Goal: Book appointment/travel/reservation

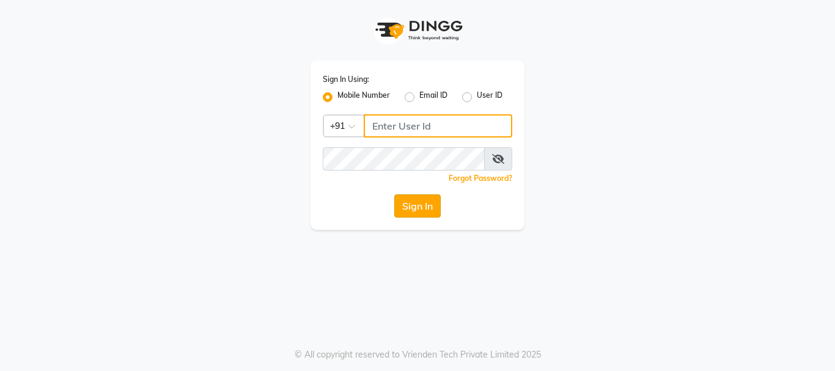
type input "9930002205"
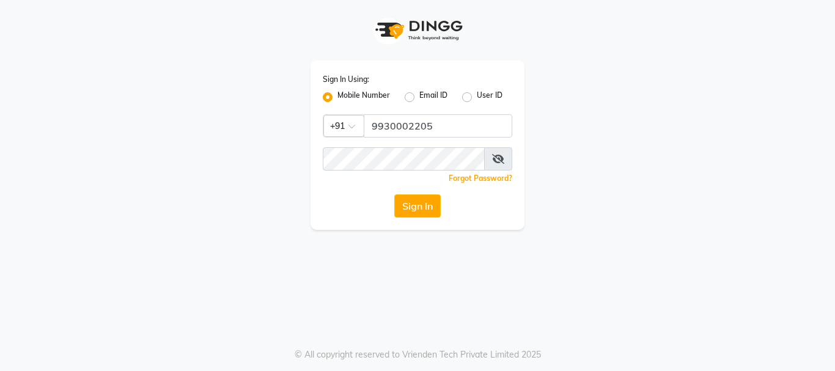
click at [424, 205] on button "Sign In" at bounding box center [417, 205] width 46 height 23
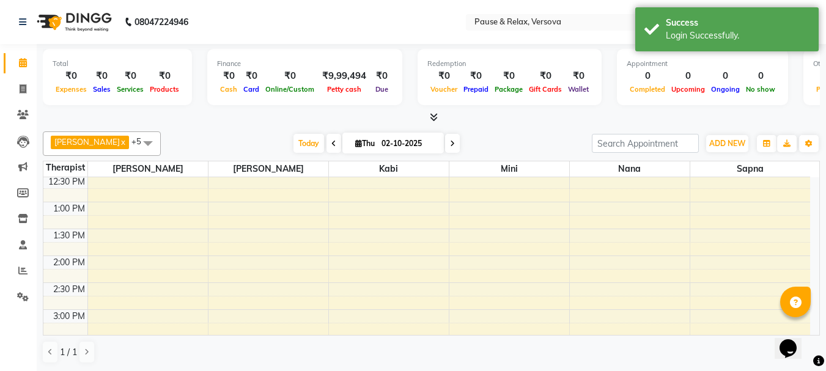
scroll to position [117, 0]
click at [141, 141] on span at bounding box center [148, 142] width 24 height 23
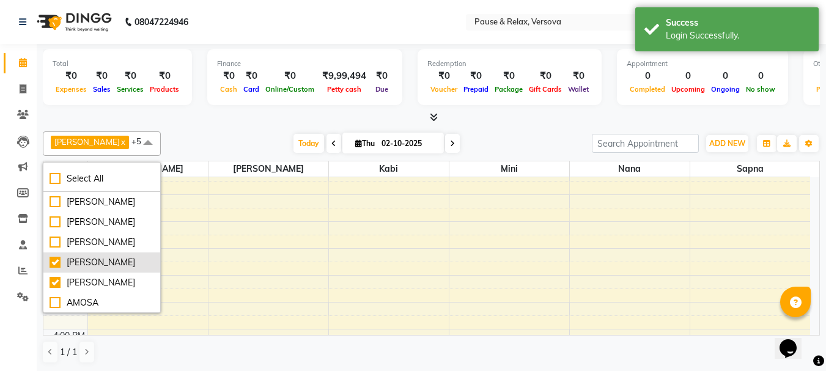
click at [55, 262] on div "[PERSON_NAME]" at bounding box center [102, 262] width 105 height 13
checkbox input "false"
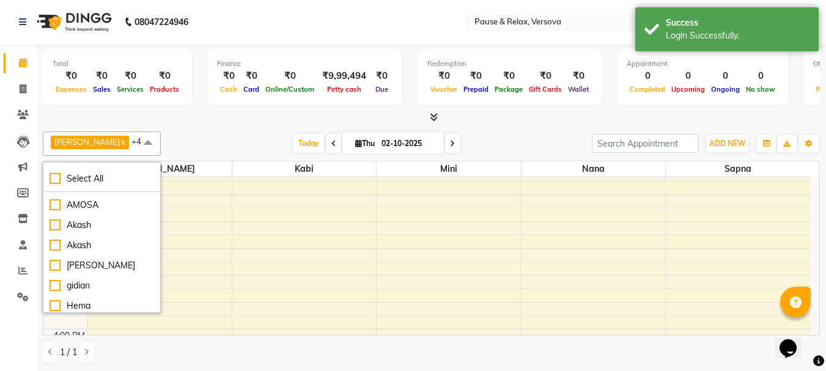
scroll to position [108, 0]
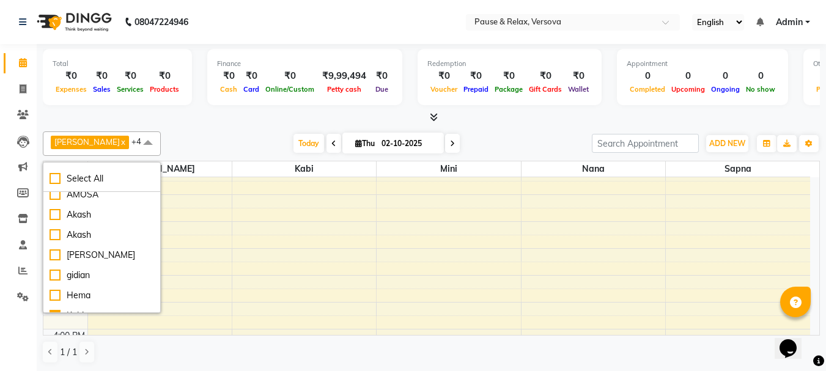
click at [57, 181] on div "[PERSON_NAME]" at bounding box center [102, 174] width 105 height 13
checkbox input "false"
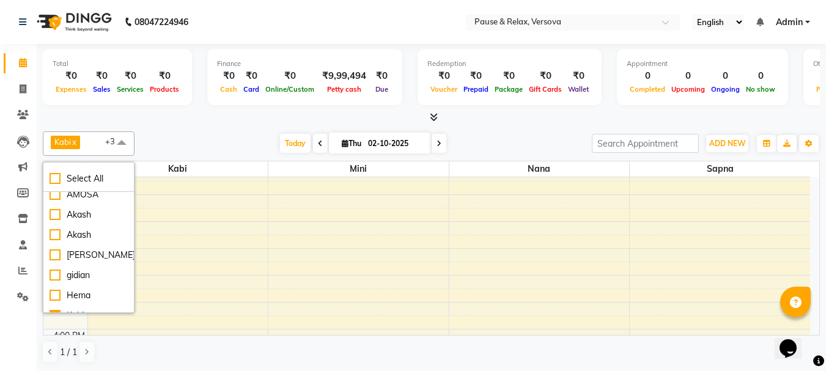
drag, startPoint x: 120, startPoint y: 142, endPoint x: 139, endPoint y: 150, distance: 20.5
click at [122, 145] on span at bounding box center [121, 142] width 24 height 23
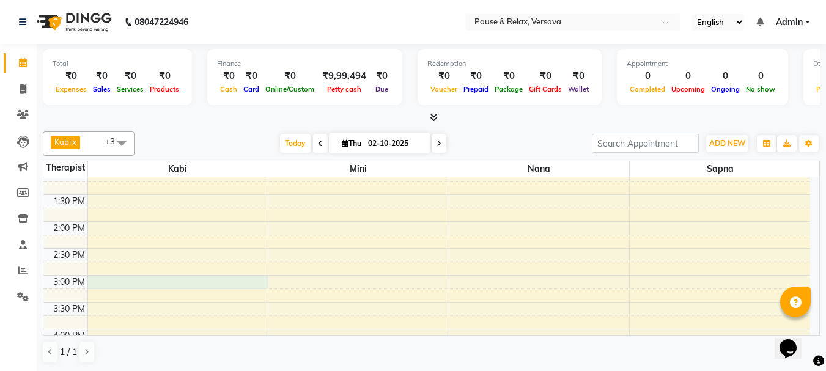
click at [126, 284] on div "11:00 AM 11:30 AM 12:00 PM 12:30 PM 1:00 PM 1:30 PM 2:00 PM 2:30 PM 3:00 PM 3:3…" at bounding box center [426, 356] width 767 height 591
select select "92319"
select select "tentative"
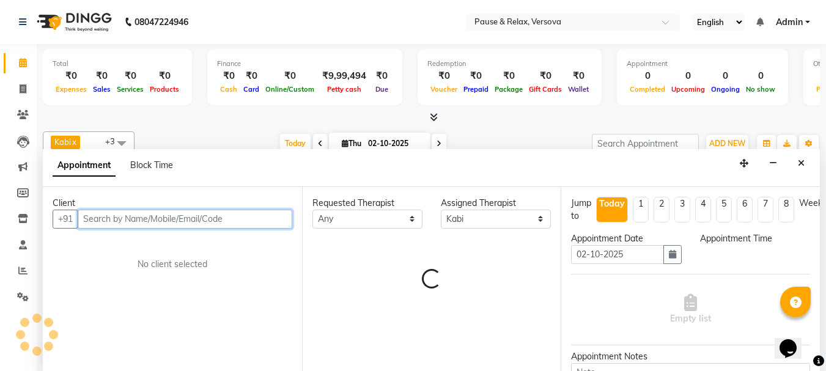
select select "900"
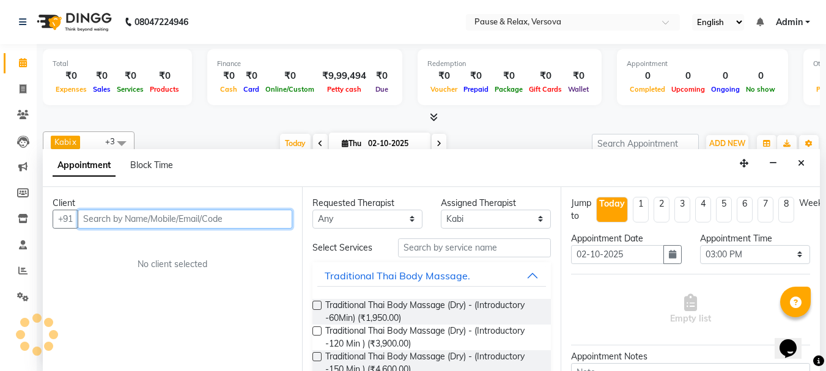
scroll to position [1, 0]
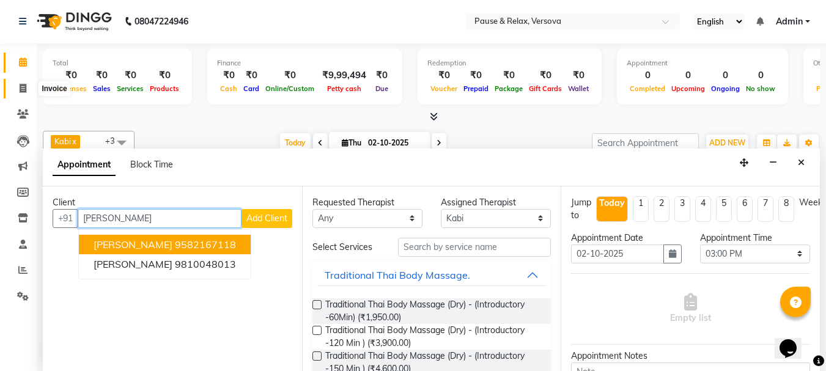
type input "[PERSON_NAME]"
click at [20, 88] on icon at bounding box center [23, 88] width 7 height 9
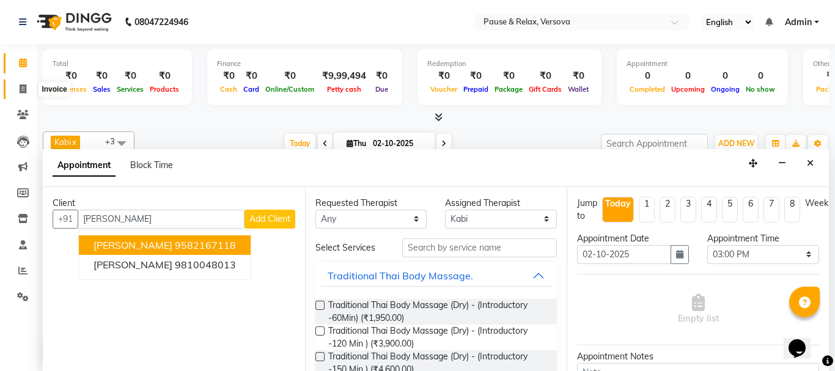
select select "6832"
select select "service"
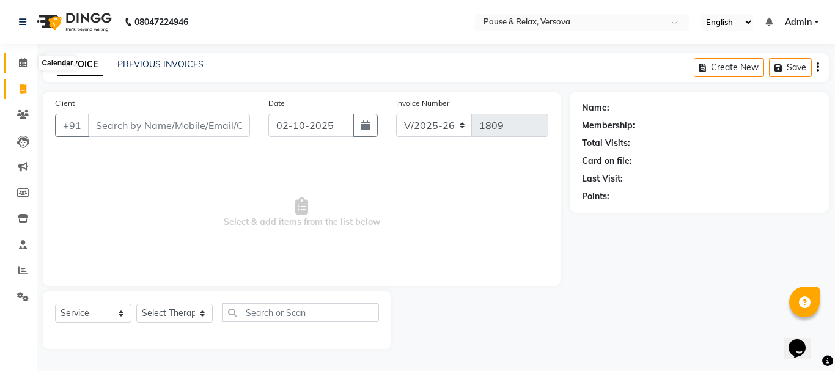
click at [26, 62] on icon at bounding box center [23, 62] width 8 height 9
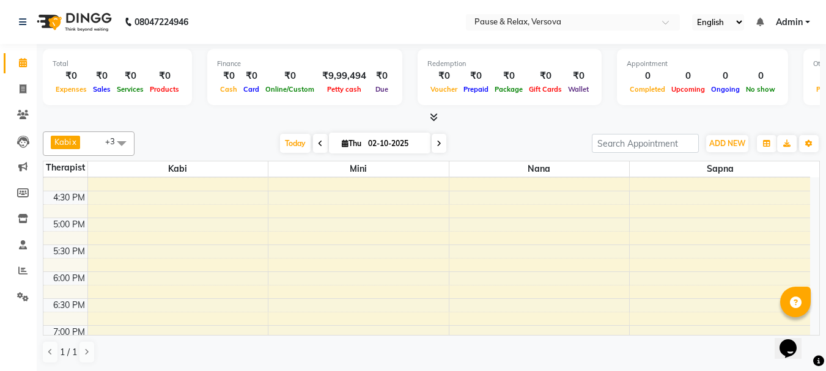
scroll to position [295, 0]
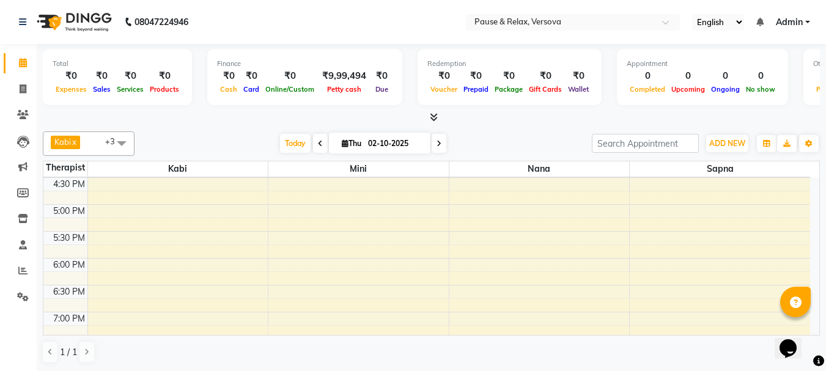
click at [188, 236] on div "11:00 AM 11:30 AM 12:00 PM 12:30 PM 1:00 PM 1:30 PM 2:00 PM 2:30 PM 3:00 PM 3:3…" at bounding box center [426, 177] width 767 height 591
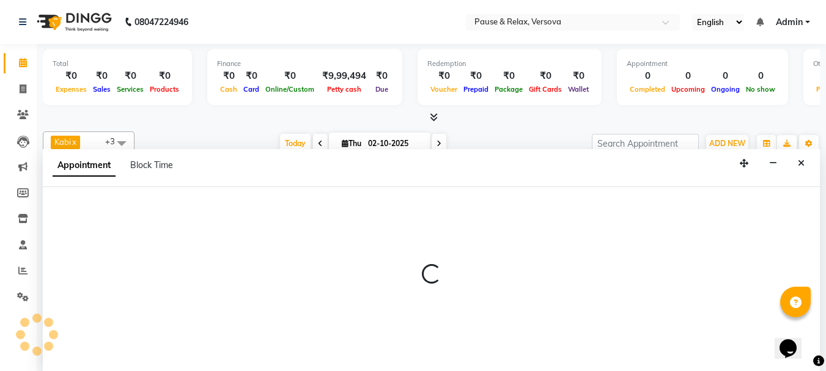
select select "92319"
select select "1050"
select select "tentative"
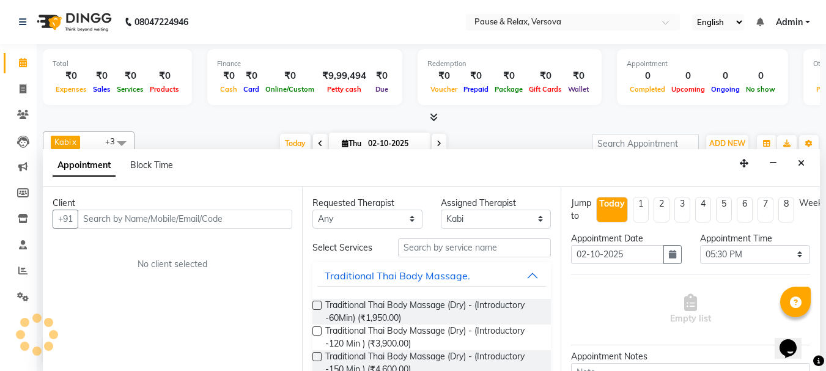
scroll to position [1, 0]
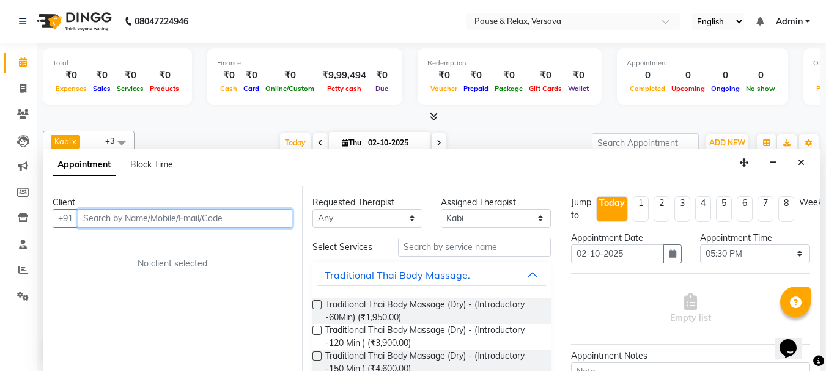
click at [174, 217] on input "text" at bounding box center [185, 218] width 215 height 19
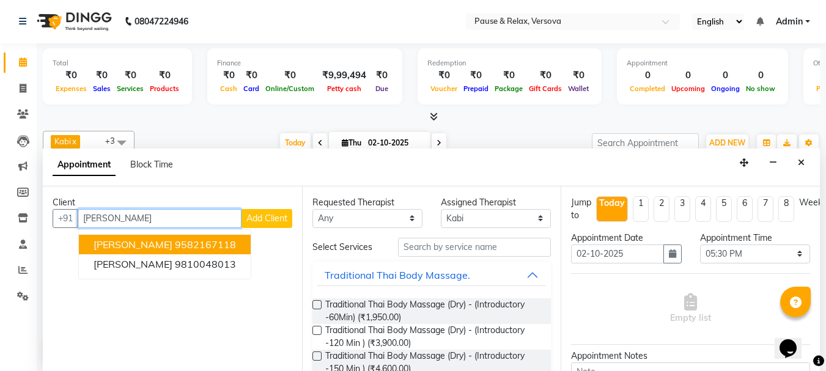
click at [175, 247] on ngb-highlight "9582167118" at bounding box center [205, 244] width 61 height 12
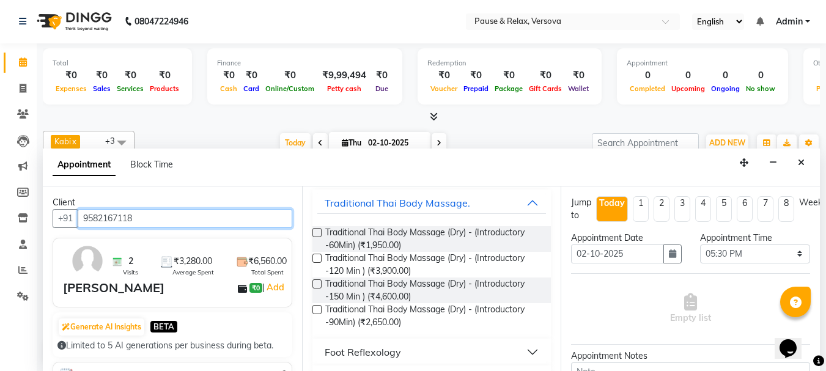
scroll to position [184, 0]
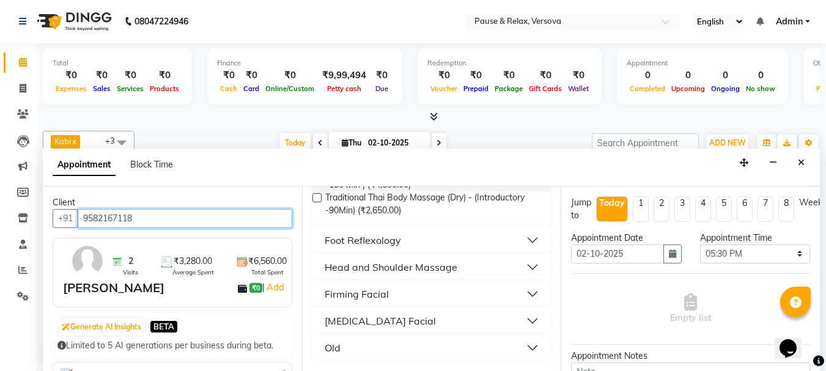
type input "9582167118"
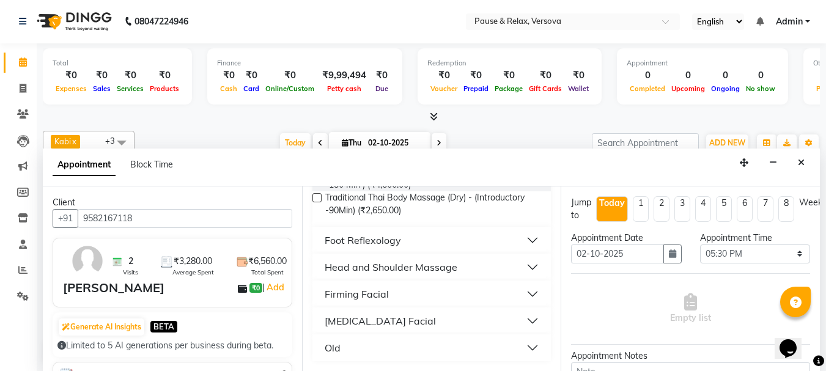
click at [525, 240] on button "Foot Reflexology" at bounding box center [431, 240] width 229 height 22
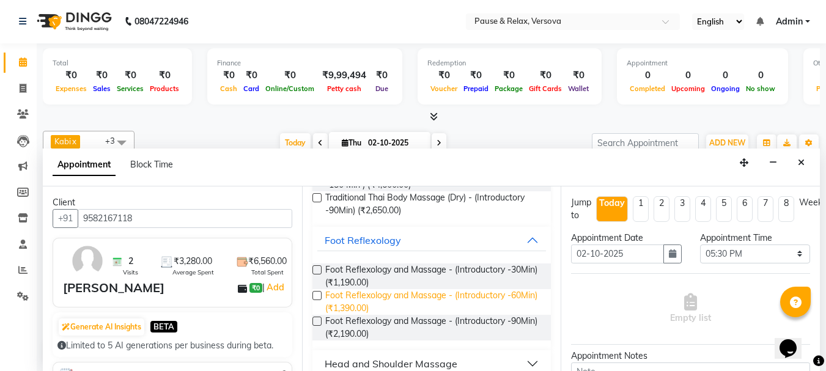
click at [493, 291] on span "Foot Reflexology and Massage - (Introductory -60Min) (₹1,390.00)" at bounding box center [433, 302] width 216 height 26
checkbox input "false"
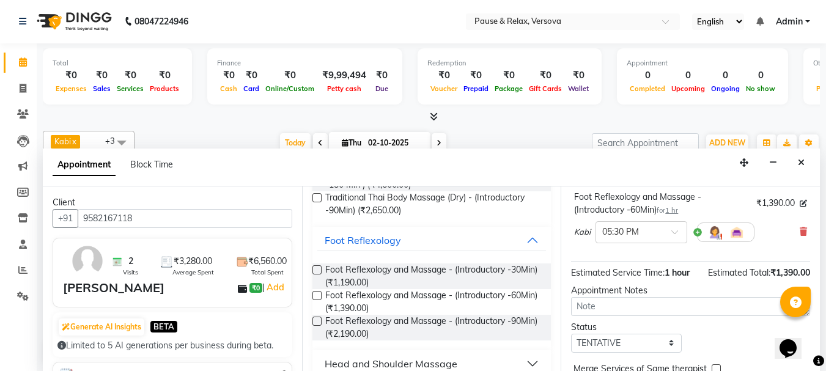
scroll to position [159, 0]
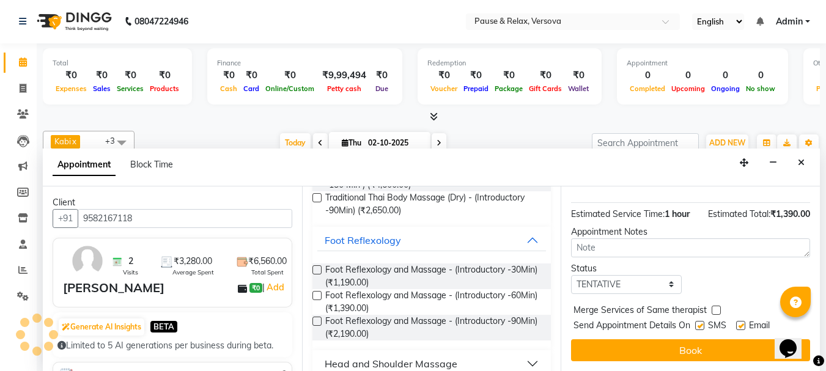
click at [742, 321] on label at bounding box center [740, 325] width 9 height 9
click at [742, 323] on input "checkbox" at bounding box center [740, 327] width 8 height 8
checkbox input "false"
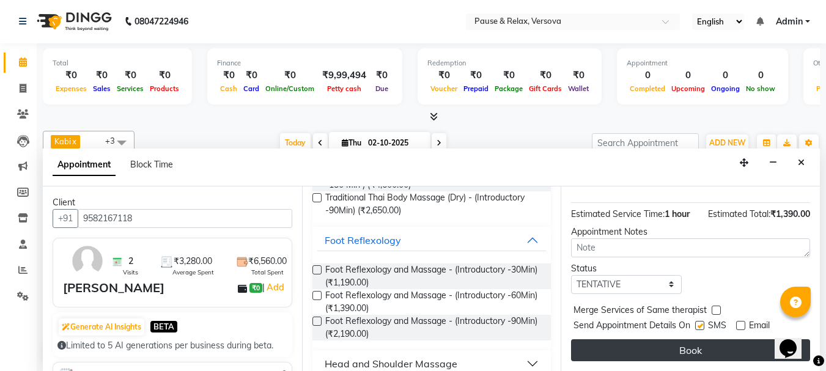
click at [740, 339] on button "Book" at bounding box center [690, 350] width 239 height 22
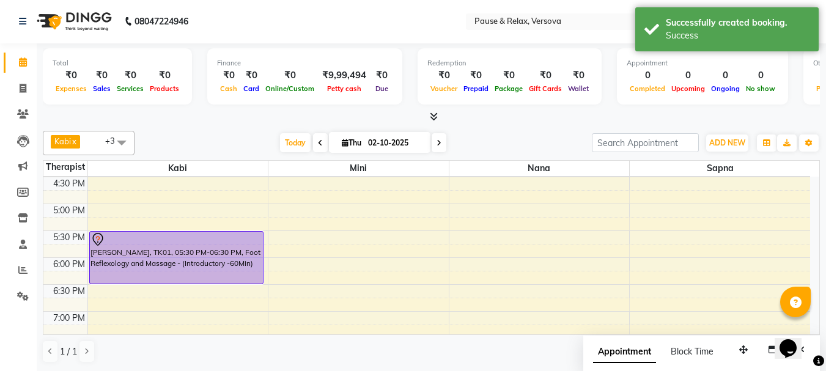
scroll to position [0, 0]
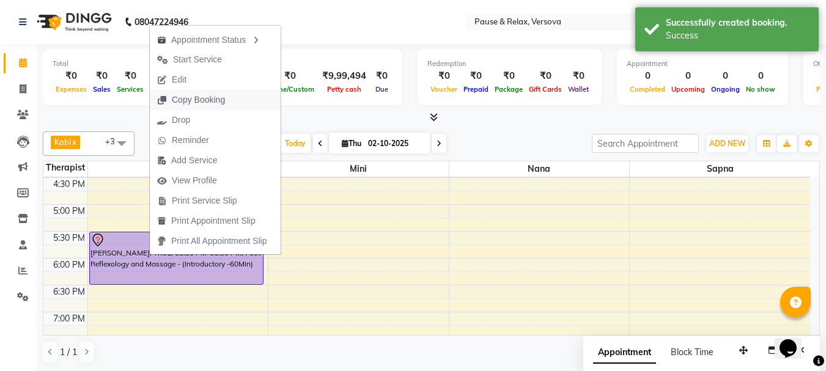
click at [176, 96] on span "Copy Booking" at bounding box center [198, 100] width 53 height 13
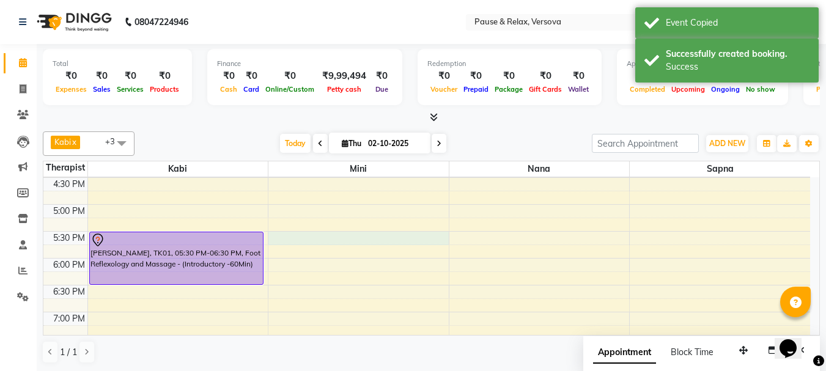
click at [347, 235] on div "11:00 AM 11:30 AM 12:00 PM 12:30 PM 1:00 PM 1:30 PM 2:00 PM 2:30 PM 3:00 PM 3:3…" at bounding box center [426, 177] width 767 height 591
select select "92489"
select select "1050"
select select "tentative"
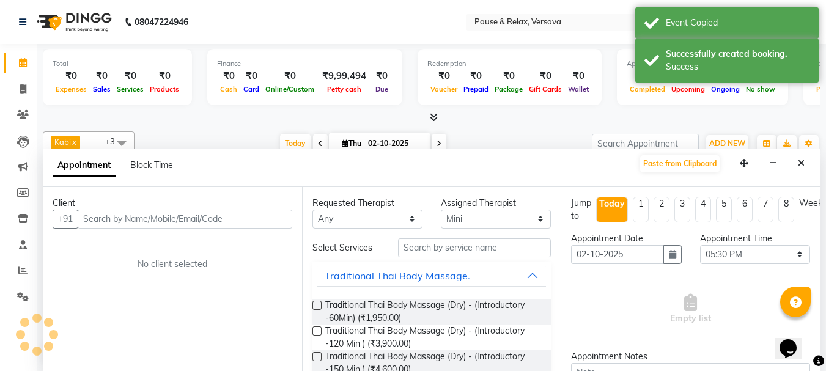
scroll to position [1, 0]
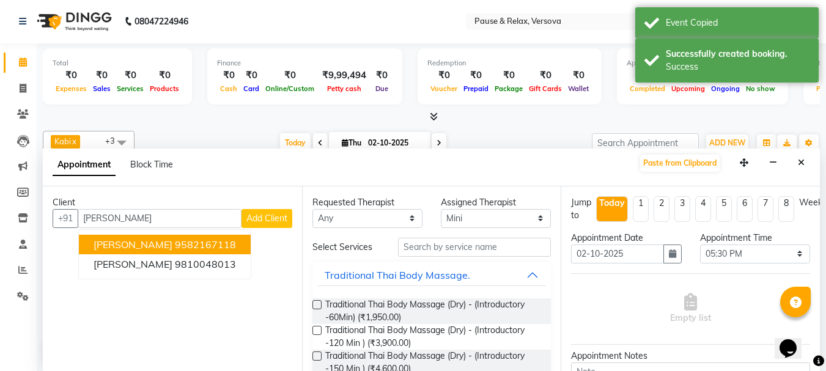
click at [196, 241] on ngb-highlight "9582167118" at bounding box center [205, 244] width 61 height 12
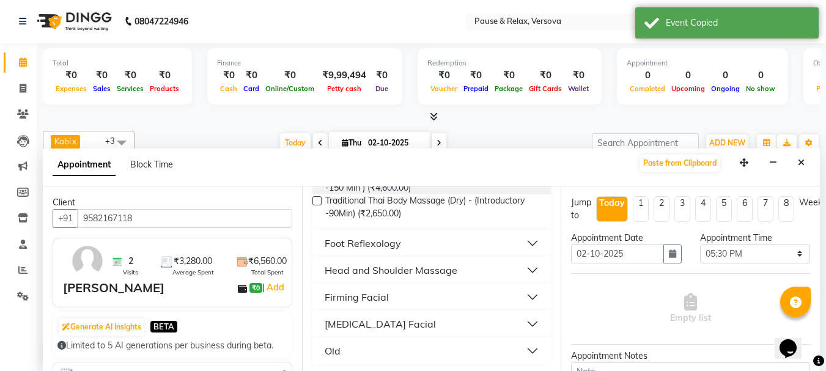
scroll to position [184, 0]
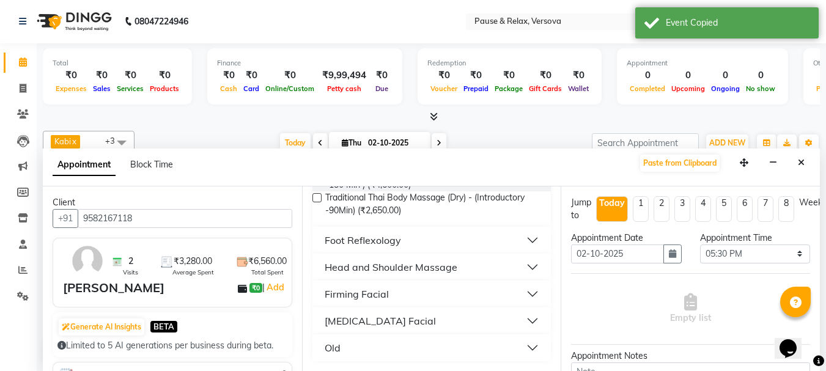
type input "9582167118"
click at [525, 240] on button "Foot Reflexology" at bounding box center [431, 240] width 229 height 22
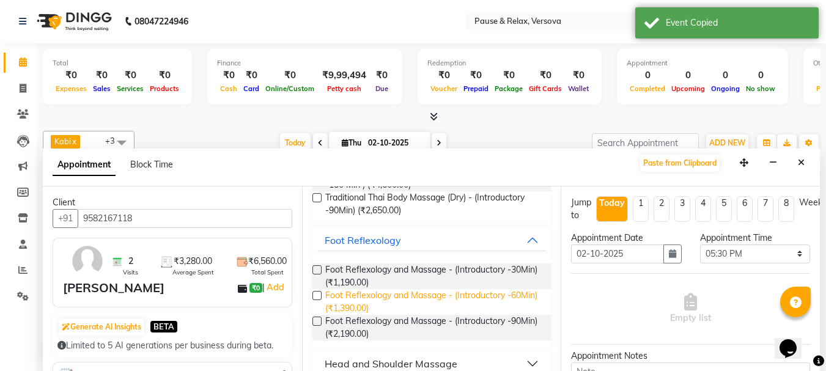
click at [481, 292] on span "Foot Reflexology and Massage - (Introductory -60Min) (₹1,390.00)" at bounding box center [433, 302] width 216 height 26
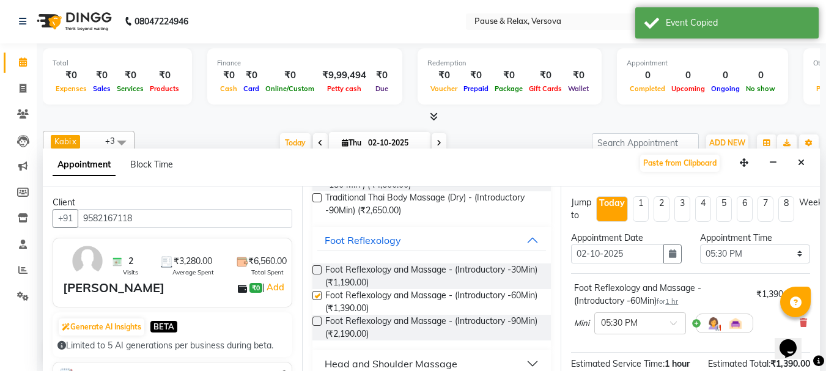
checkbox input "false"
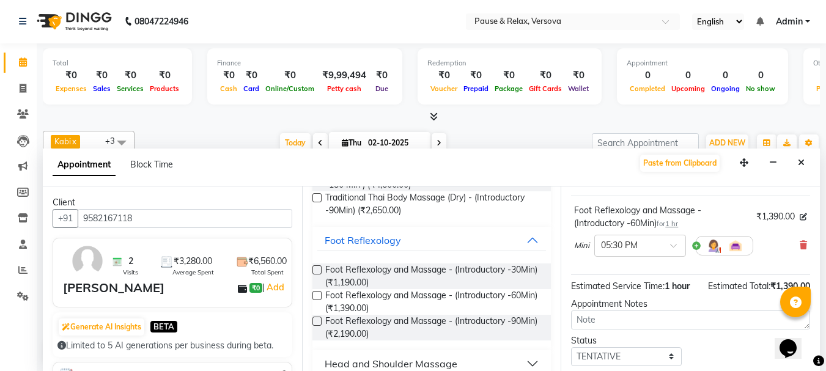
scroll to position [159, 0]
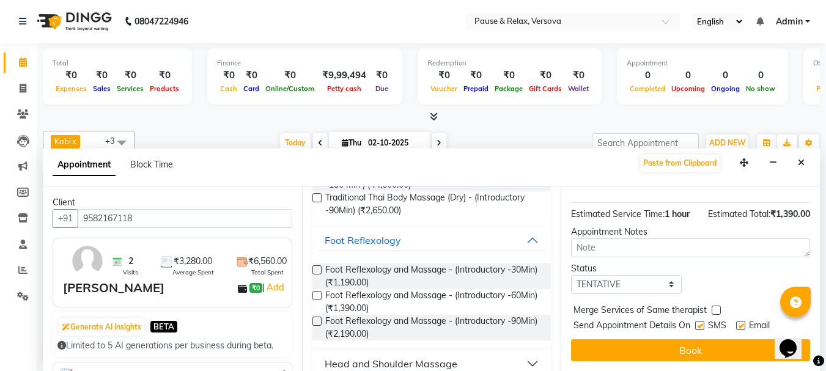
click at [739, 321] on label at bounding box center [740, 325] width 9 height 9
click at [739, 323] on input "checkbox" at bounding box center [740, 327] width 8 height 8
checkbox input "false"
click at [738, 341] on button "Book" at bounding box center [690, 350] width 239 height 22
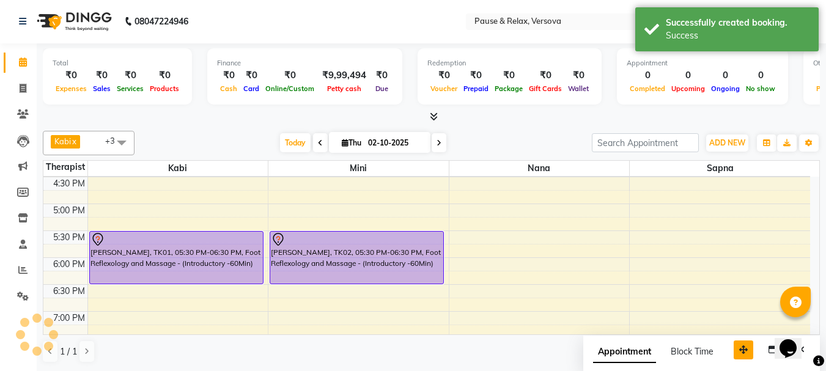
scroll to position [0, 0]
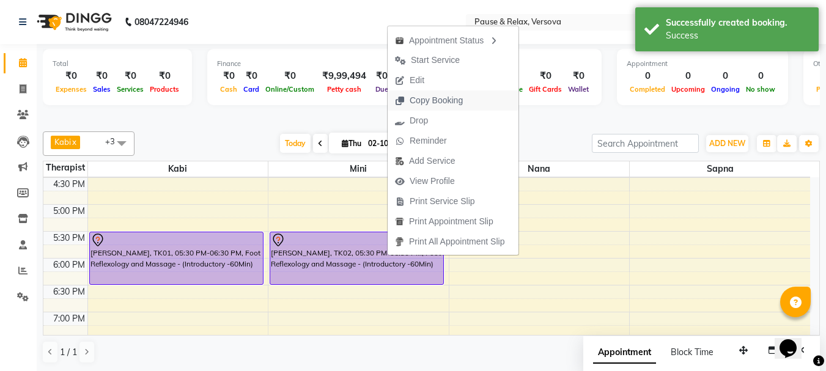
click at [432, 101] on span "Copy Booking" at bounding box center [436, 100] width 53 height 13
type textarea "JTdCJTIydXNlciUyMiUzQSU3QiUyMmlkJTIyJTNBNTQ0NTYxMyUyQyUyMmZuYW1lJTIyJTNBJTIyQW5…"
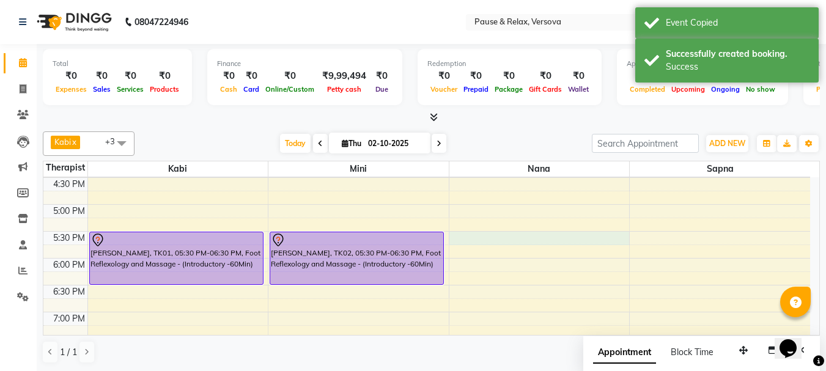
click at [540, 235] on div "11:00 AM 11:30 AM 12:00 PM 12:30 PM 1:00 PM 1:30 PM 2:00 PM 2:30 PM 3:00 PM 3:3…" at bounding box center [426, 177] width 767 height 591
select select "92407"
select select "1050"
select select "tentative"
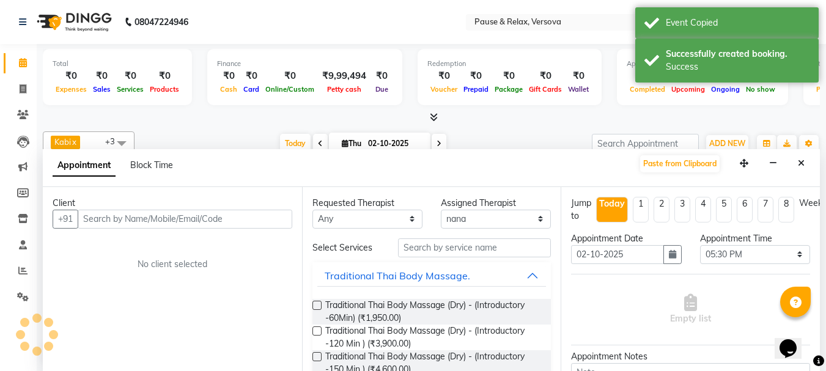
scroll to position [1, 0]
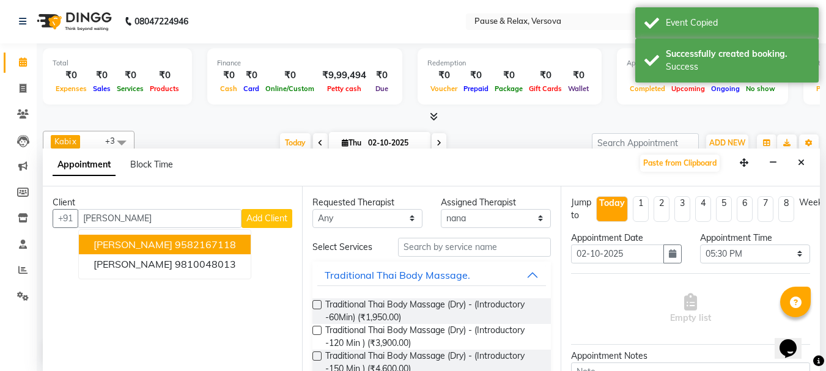
click at [175, 248] on ngb-highlight "9582167118" at bounding box center [205, 244] width 61 height 12
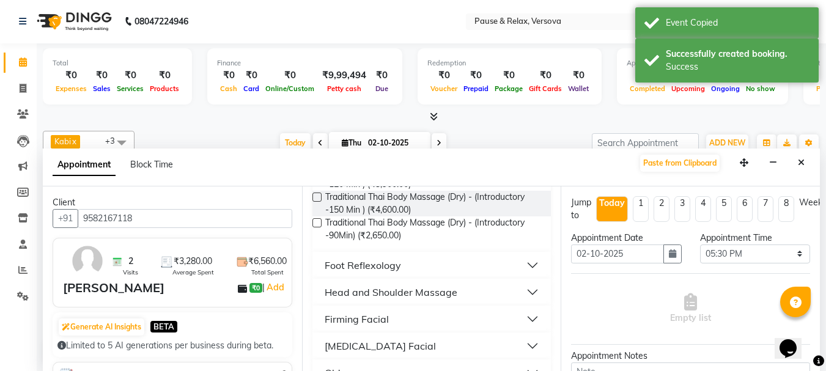
scroll to position [184, 0]
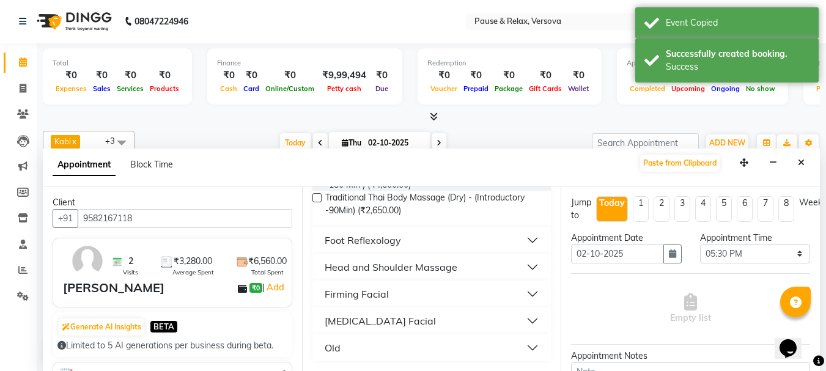
type input "9582167118"
click at [526, 242] on button "Foot Reflexology" at bounding box center [431, 240] width 229 height 22
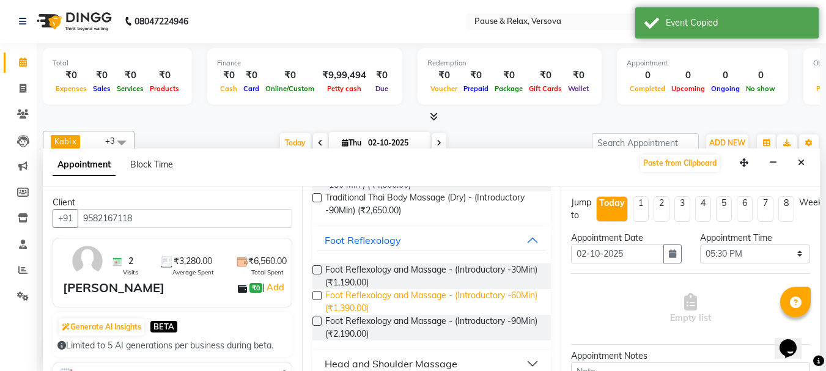
click at [490, 293] on span "Foot Reflexology and Massage - (Introductory -60Min) (₹1,390.00)" at bounding box center [433, 302] width 216 height 26
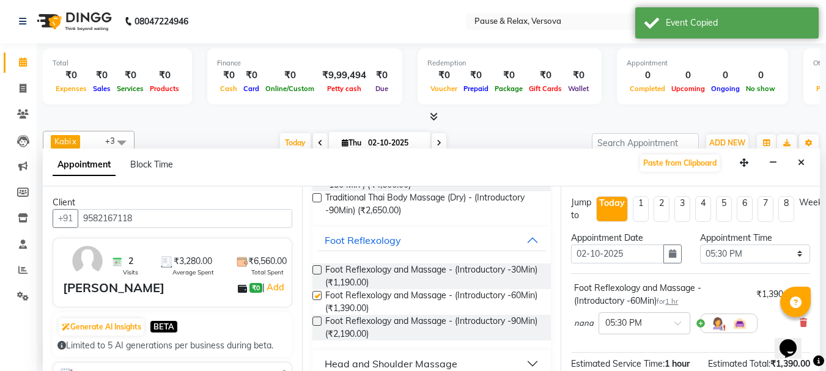
checkbox input "false"
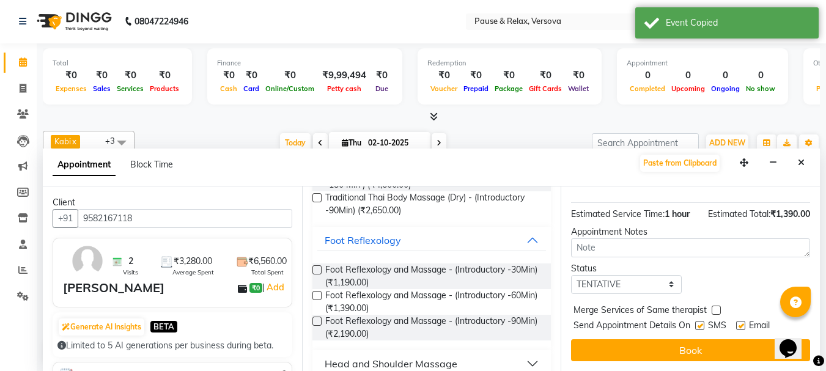
click at [737, 321] on label at bounding box center [740, 325] width 9 height 9
click at [737, 323] on input "checkbox" at bounding box center [740, 327] width 8 height 8
checkbox input "false"
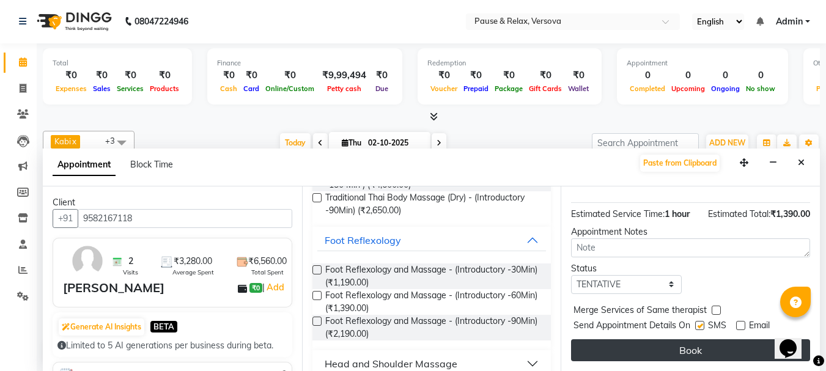
click at [739, 339] on button "Book" at bounding box center [690, 350] width 239 height 22
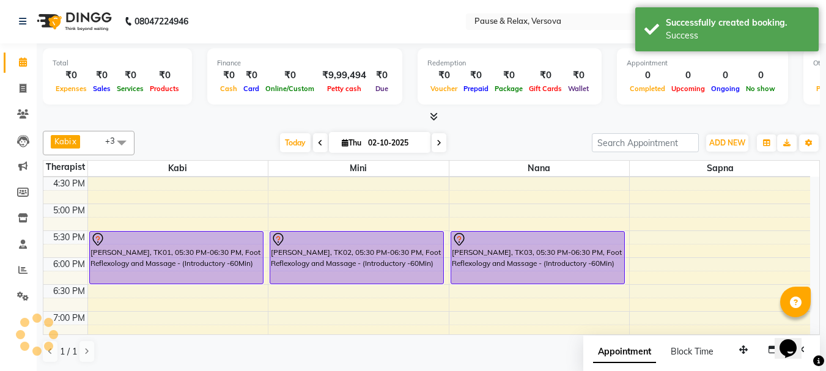
scroll to position [0, 0]
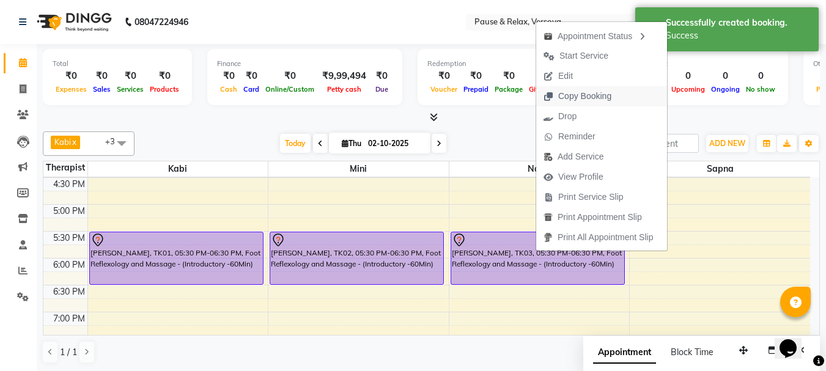
click at [578, 97] on span "Copy Booking" at bounding box center [584, 96] width 53 height 13
type textarea "JTdCJTIydXNlciUyMiUzQSU3QiUyMmlkJTIyJTNBNTQ0NTYxMyUyQyUyMmZuYW1lJTIyJTNBJTIyQW5…"
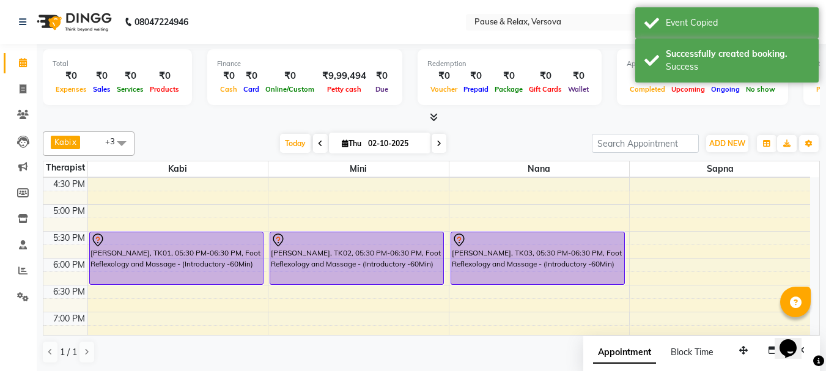
click at [704, 234] on div "11:00 AM 11:30 AM 12:00 PM 12:30 PM 1:00 PM 1:30 PM 2:00 PM 2:30 PM 3:00 PM 3:3…" at bounding box center [426, 177] width 767 height 591
select select "93075"
select select "1050"
select select "tentative"
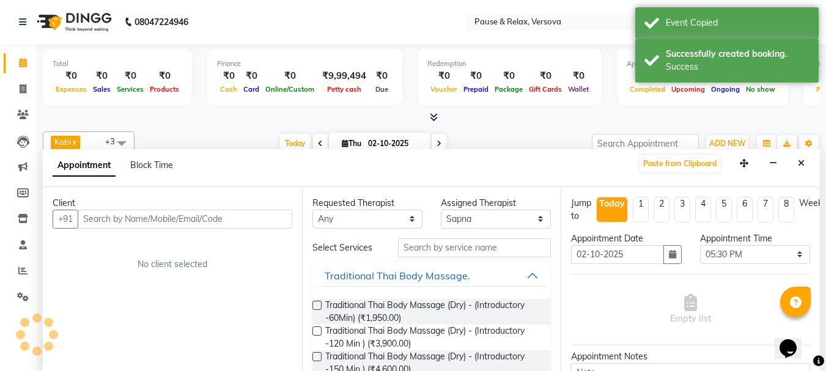
scroll to position [1, 0]
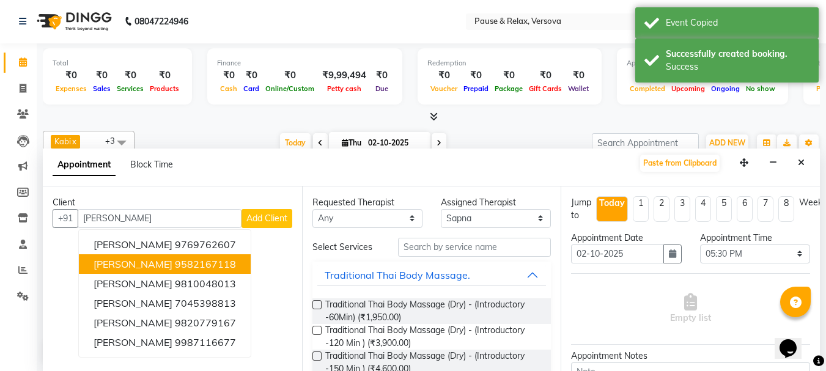
click at [142, 265] on span "[PERSON_NAME]" at bounding box center [133, 264] width 79 height 12
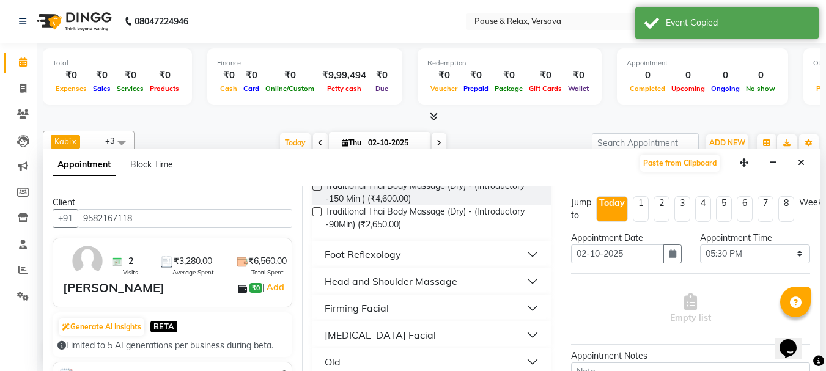
scroll to position [184, 0]
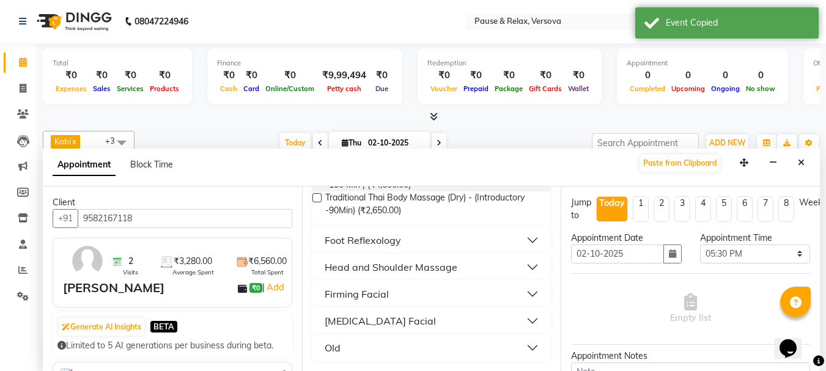
type input "9582167118"
click at [515, 240] on button "Foot Reflexology" at bounding box center [431, 240] width 229 height 22
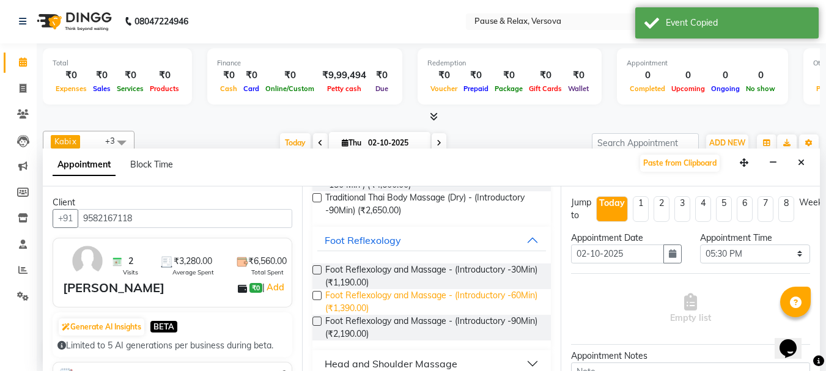
drag, startPoint x: 470, startPoint y: 293, endPoint x: 477, endPoint y: 296, distance: 7.7
click at [470, 293] on span "Foot Reflexology and Massage - (Introductory -60Min) (₹1,390.00)" at bounding box center [433, 302] width 216 height 26
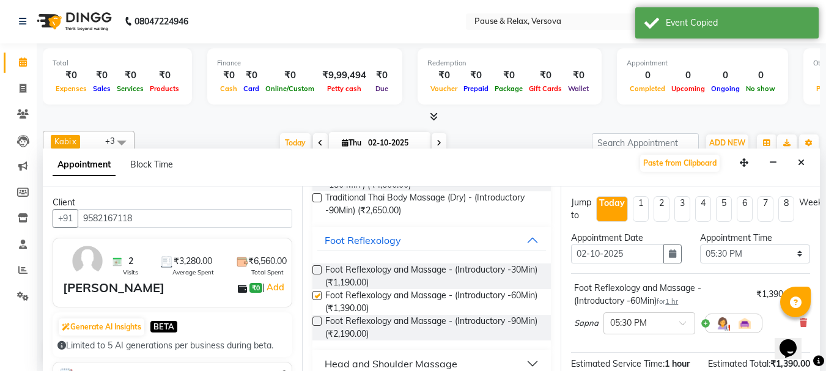
checkbox input "false"
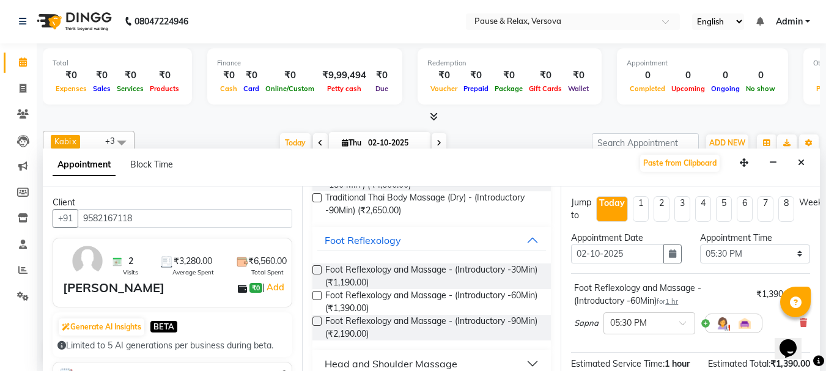
scroll to position [159, 0]
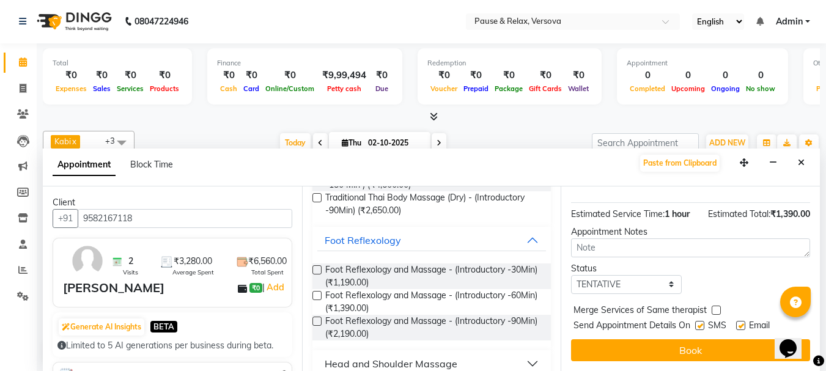
click at [740, 321] on label at bounding box center [740, 325] width 9 height 9
click at [740, 323] on input "checkbox" at bounding box center [740, 327] width 8 height 8
checkbox input "false"
click at [728, 343] on button "Book" at bounding box center [690, 350] width 239 height 22
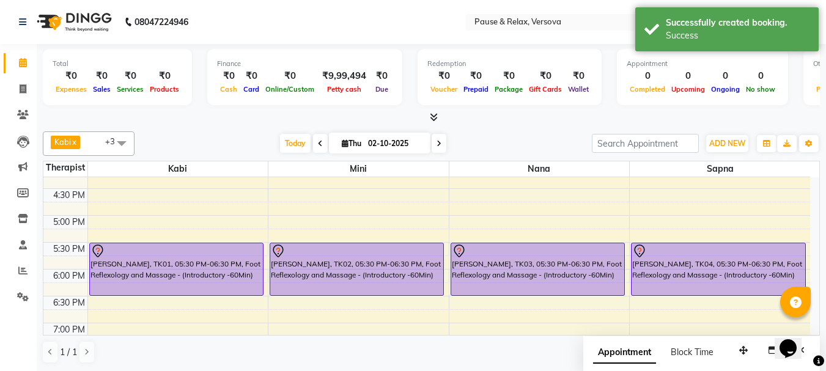
scroll to position [237, 0]
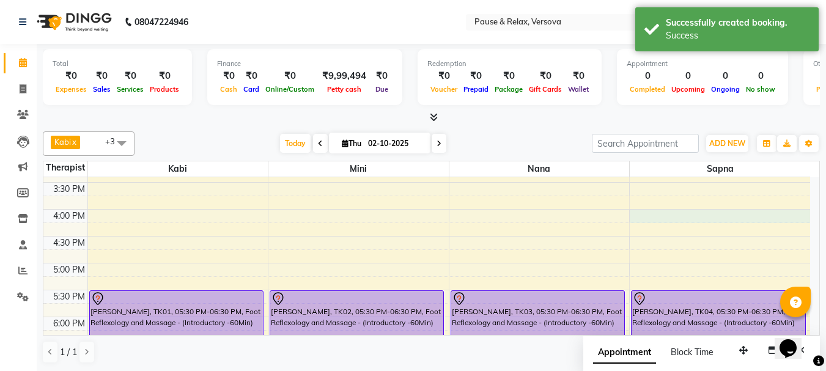
click at [694, 214] on div "11:00 AM 11:30 AM 12:00 PM 12:30 PM 1:00 PM 1:30 PM 2:00 PM 2:30 PM 3:00 PM 3:3…" at bounding box center [426, 236] width 767 height 591
select select "93075"
select select "960"
select select "tentative"
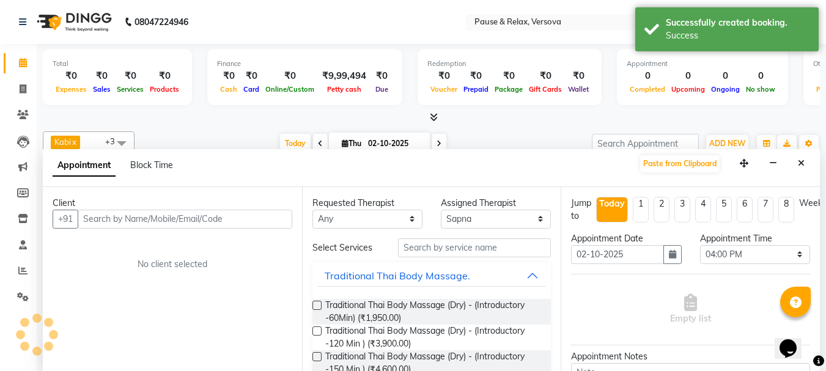
scroll to position [1, 0]
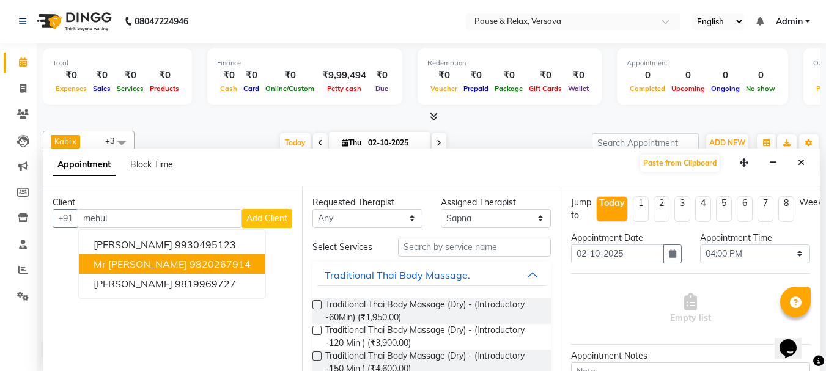
click at [142, 266] on span "Mr [PERSON_NAME]" at bounding box center [141, 264] width 94 height 12
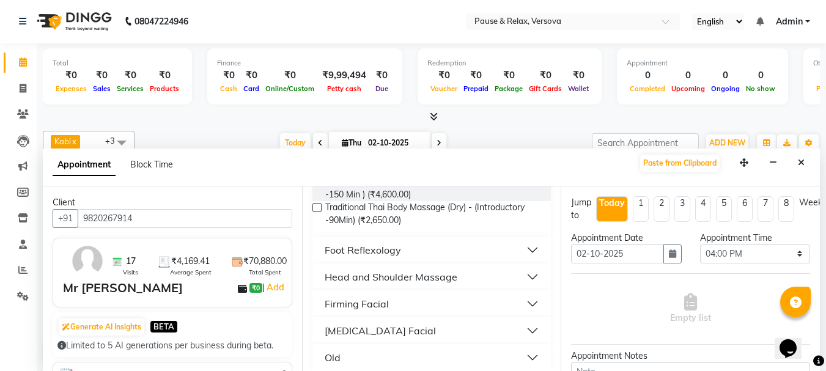
scroll to position [183, 0]
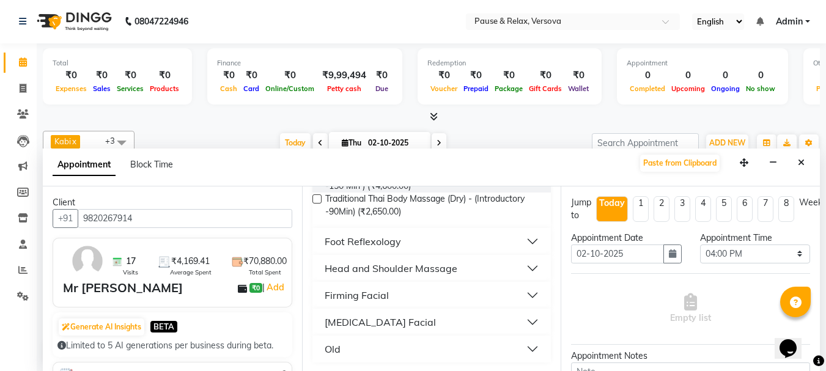
type input "9820267914"
click at [527, 241] on button "Foot Reflexology" at bounding box center [431, 241] width 229 height 22
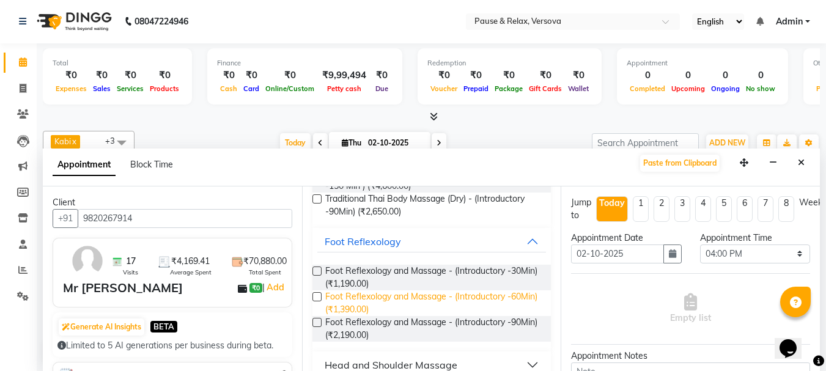
click at [479, 293] on span "Foot Reflexology and Massage - (Introductory -60Min) (₹1,390.00)" at bounding box center [433, 303] width 216 height 26
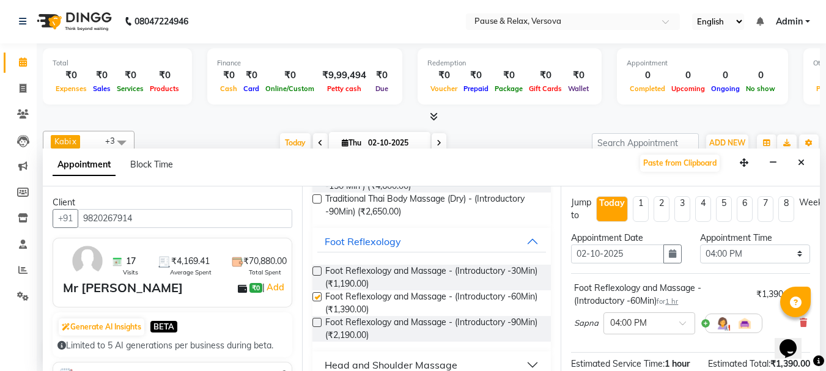
checkbox input "false"
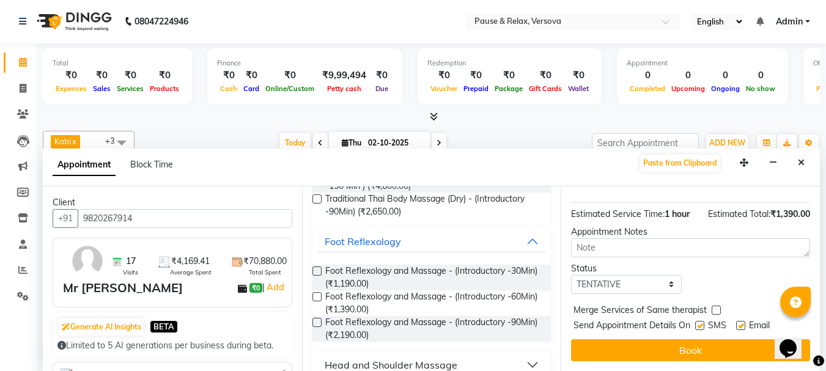
click at [742, 321] on label at bounding box center [740, 325] width 9 height 9
click at [742, 323] on input "checkbox" at bounding box center [740, 327] width 8 height 8
checkbox input "false"
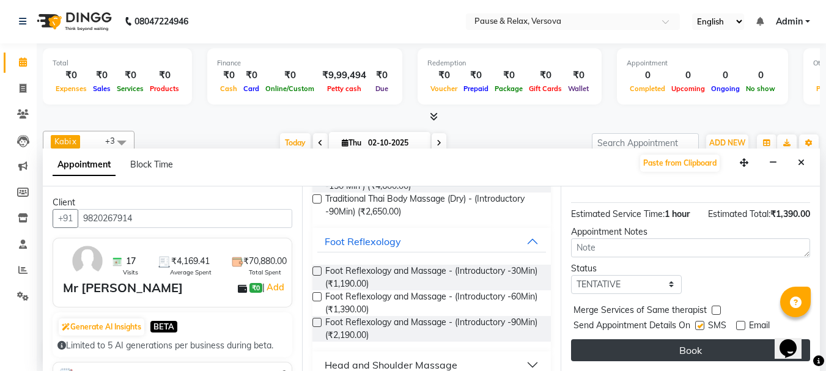
click at [732, 339] on button "Book" at bounding box center [690, 350] width 239 height 22
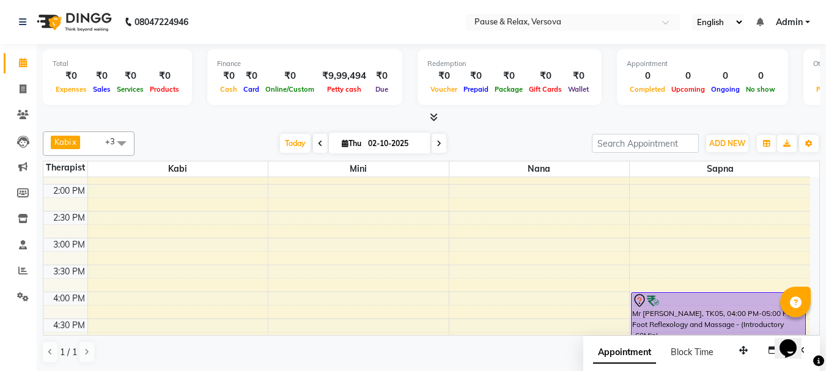
scroll to position [152, 0]
click at [175, 219] on div "11:00 AM 11:30 AM 12:00 PM 12:30 PM 1:00 PM 1:30 PM 2:00 PM 2:30 PM 3:00 PM 3:3…" at bounding box center [426, 321] width 767 height 591
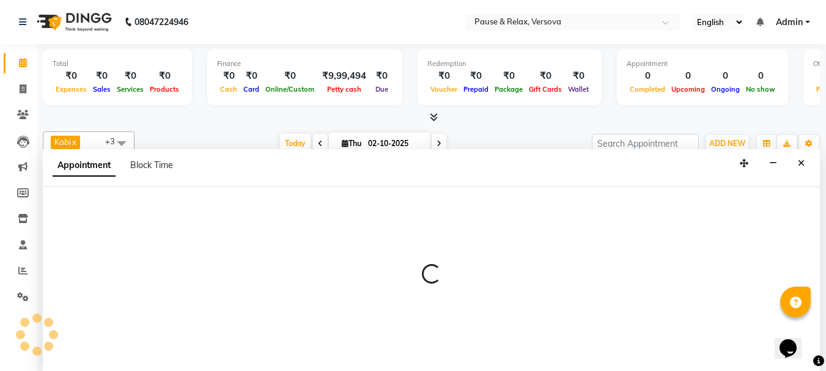
scroll to position [1, 0]
select select "92319"
select select "870"
select select "tentative"
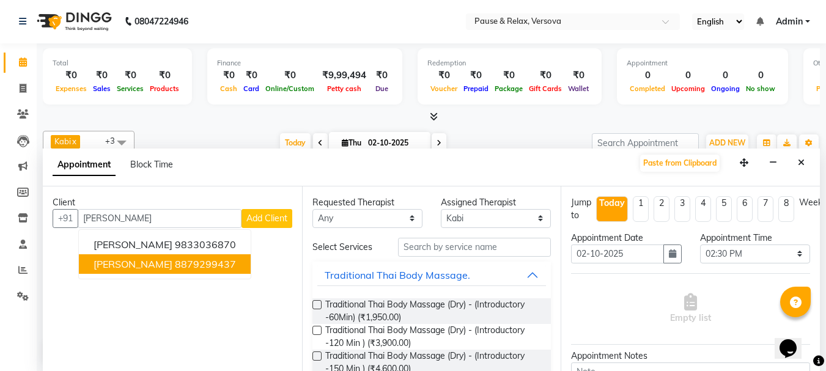
click at [190, 261] on ngb-highlight "8879299437" at bounding box center [205, 264] width 61 height 12
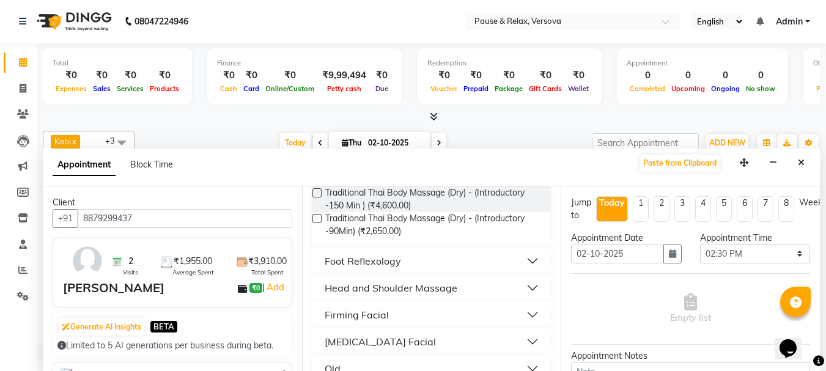
scroll to position [184, 0]
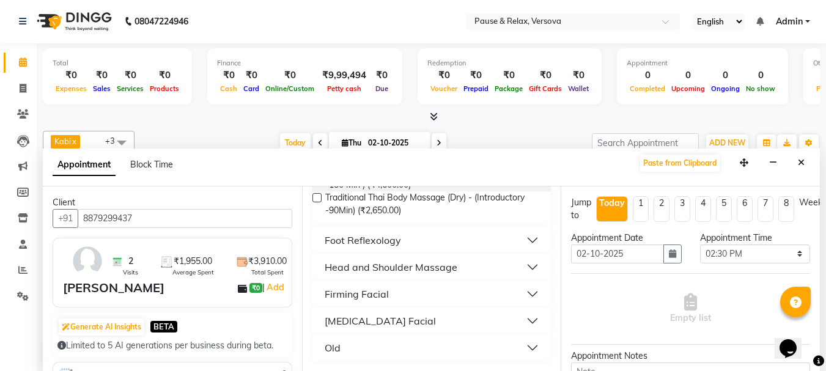
type input "8879299437"
click at [521, 241] on button "Foot Reflexology" at bounding box center [431, 240] width 229 height 22
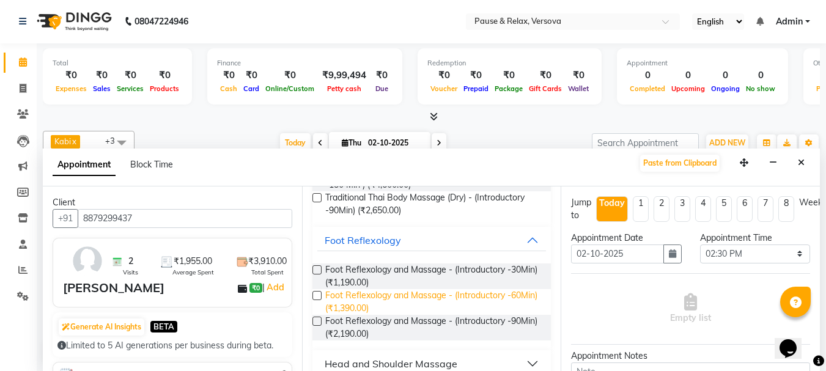
click at [487, 296] on span "Foot Reflexology and Massage - (Introductory -60Min) (₹1,390.00)" at bounding box center [433, 302] width 216 height 26
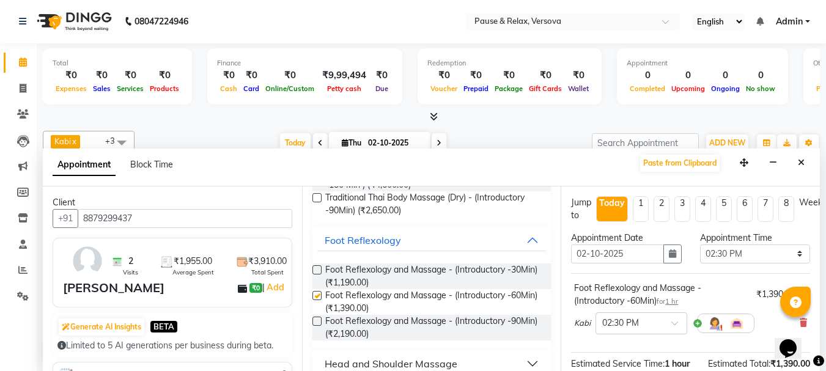
checkbox input "false"
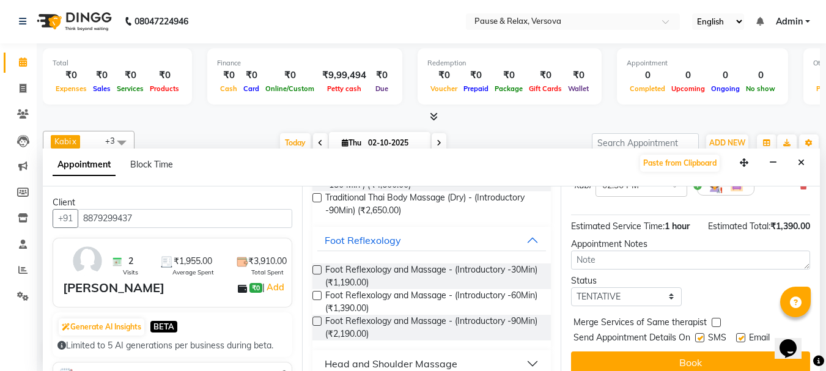
scroll to position [159, 0]
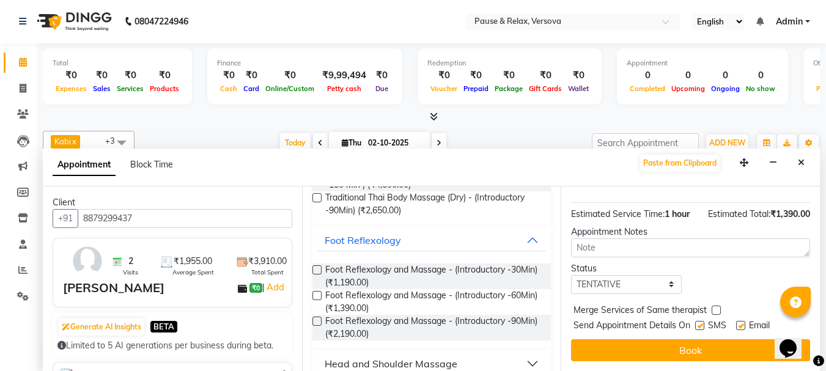
drag, startPoint x: 812, startPoint y: 224, endPoint x: 29, endPoint y: 1, distance: 814.3
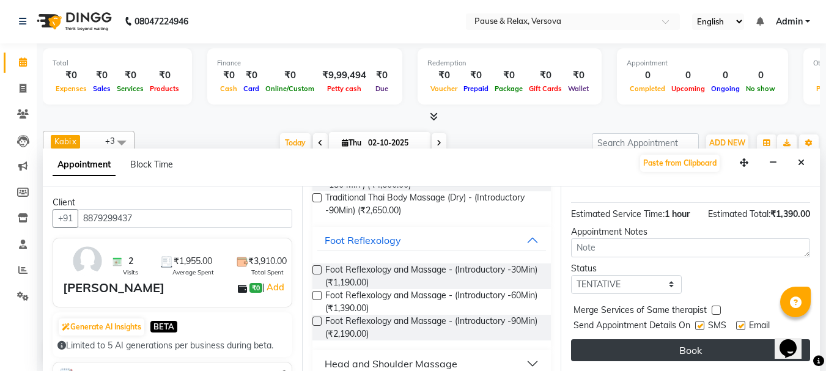
drag, startPoint x: 741, startPoint y: 314, endPoint x: 742, endPoint y: 332, distance: 17.7
click at [741, 321] on label at bounding box center [740, 325] width 9 height 9
click at [741, 323] on input "checkbox" at bounding box center [740, 327] width 8 height 8
checkbox input "false"
click at [742, 342] on button "Book" at bounding box center [690, 350] width 239 height 22
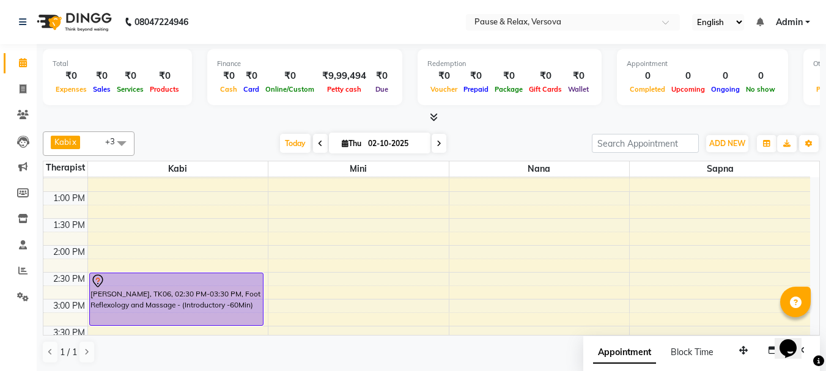
scroll to position [152, 0]
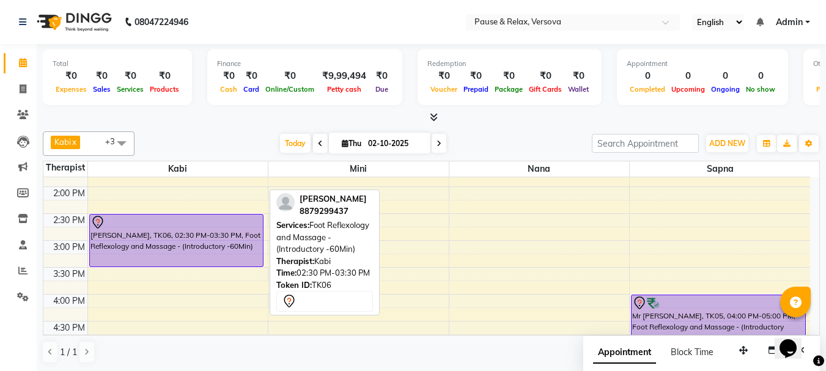
click at [159, 231] on div "[PERSON_NAME], TK06, 02:30 PM-03:30 PM, Foot Reflexology and Massage - (Introdu…" at bounding box center [176, 241] width 173 height 52
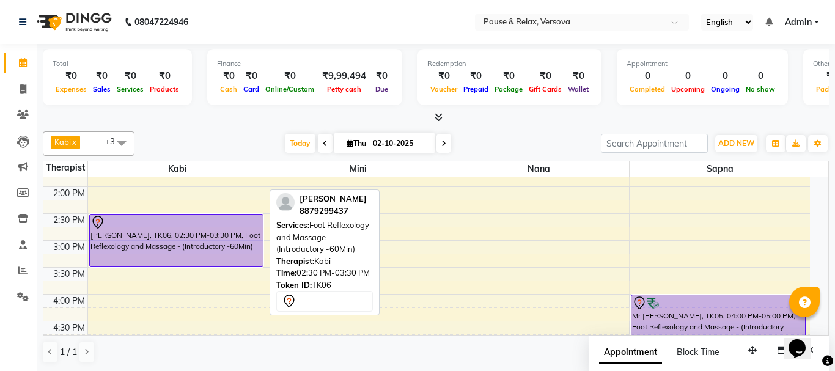
select select "7"
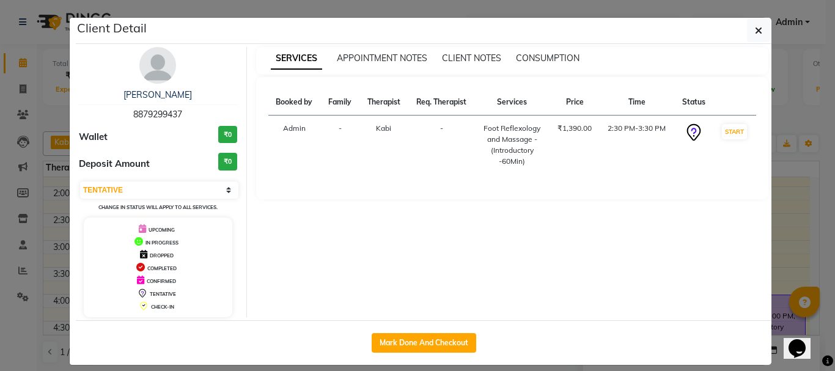
click at [148, 108] on div "[PERSON_NAME] 8879299437" at bounding box center [158, 105] width 158 height 32
click at [149, 111] on span "8879299437" at bounding box center [157, 114] width 49 height 11
copy span "8879299437"
click at [755, 35] on icon "button" at bounding box center [758, 31] width 7 height 10
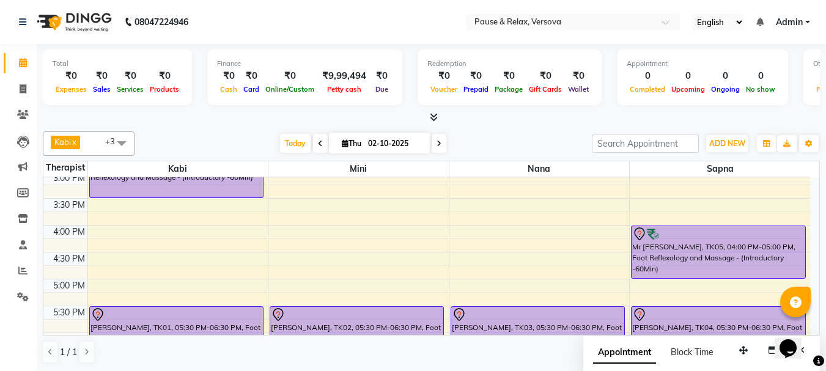
scroll to position [234, 0]
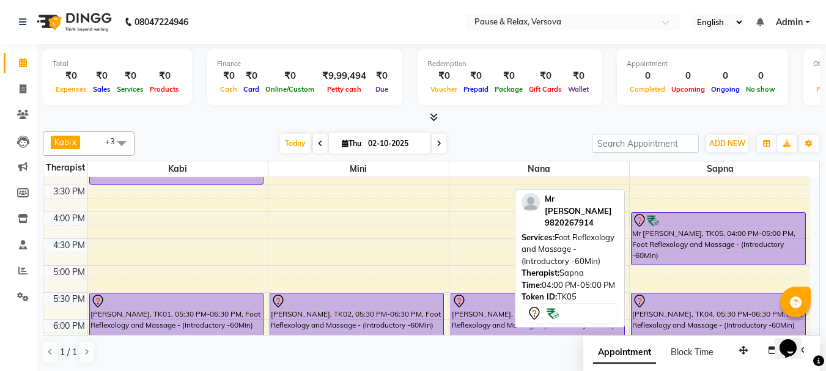
click at [729, 232] on div "Mr [PERSON_NAME], TK05, 04:00 PM-05:00 PM, Foot Reflexology and Massage - (Intr…" at bounding box center [718, 239] width 174 height 52
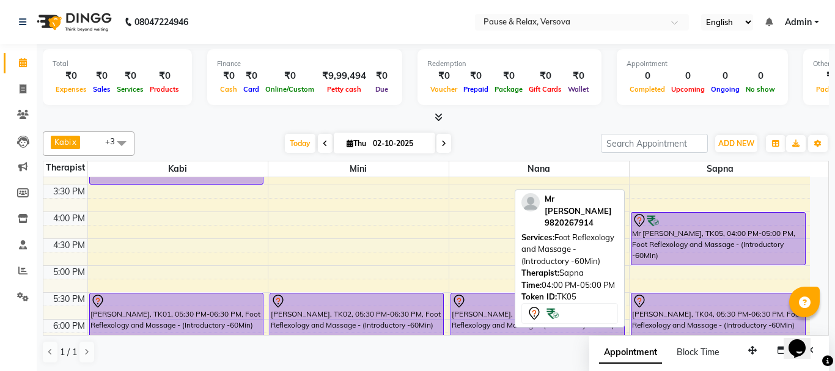
select select "7"
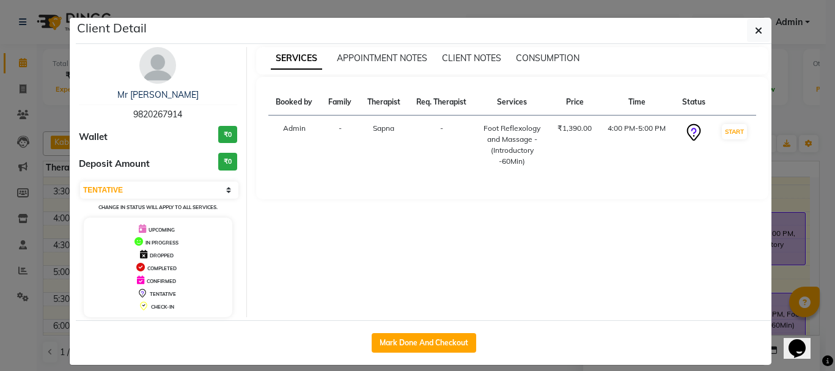
click at [133, 111] on span "9820267914" at bounding box center [157, 114] width 49 height 11
copy span "9820267914"
click at [759, 29] on button "button" at bounding box center [758, 30] width 23 height 23
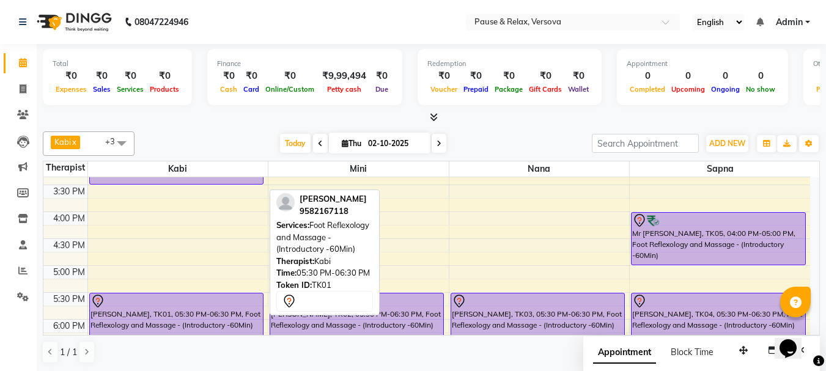
click at [194, 305] on div at bounding box center [176, 301] width 172 height 15
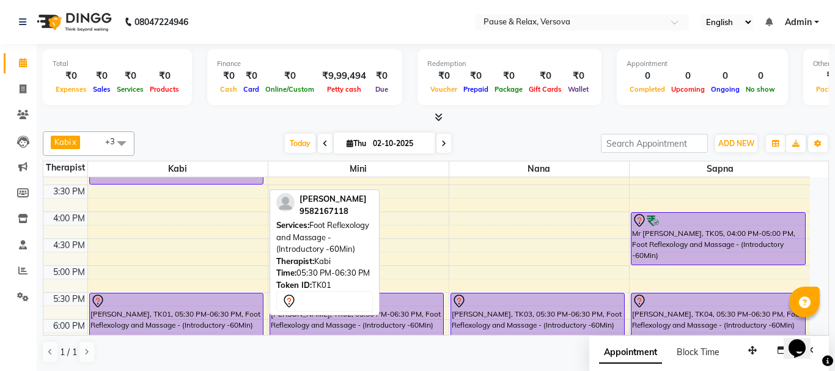
select select "7"
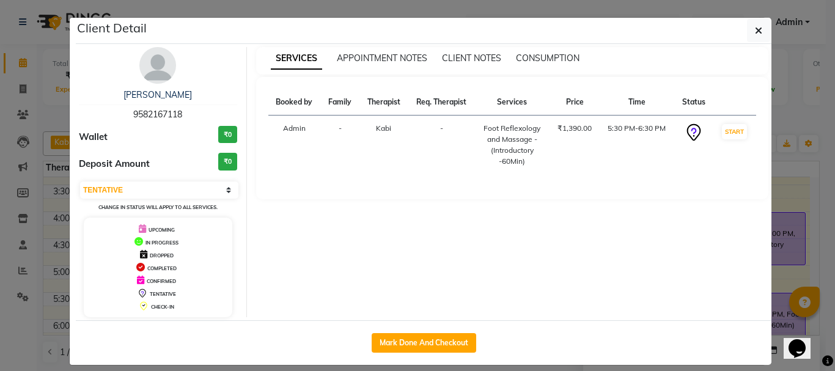
click at [152, 116] on span "9582167118" at bounding box center [157, 114] width 49 height 11
copy span "9582167118"
click at [755, 31] on icon "button" at bounding box center [758, 31] width 7 height 10
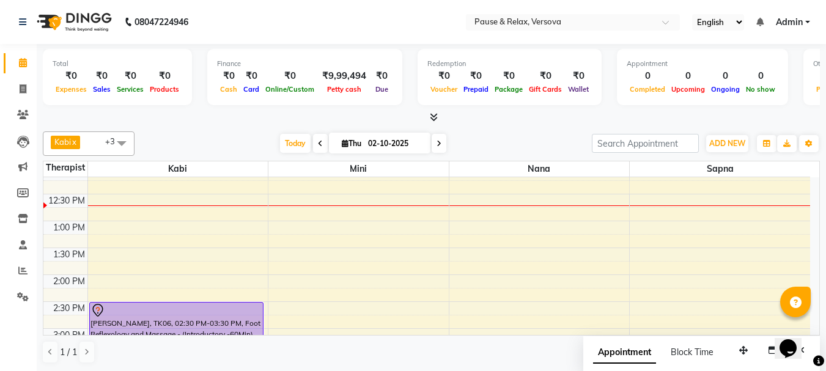
scroll to position [59, 0]
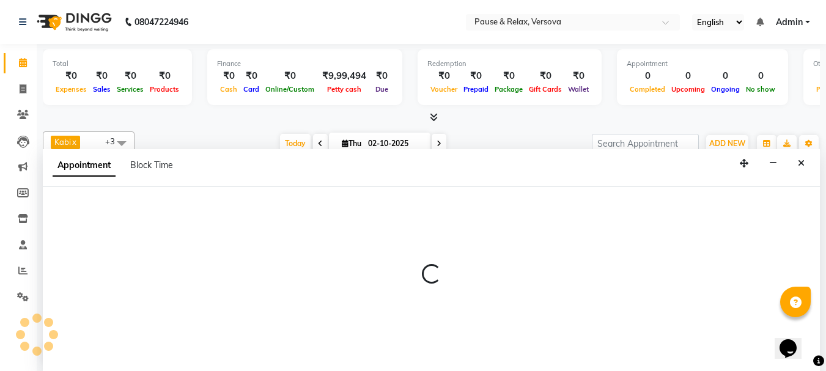
scroll to position [1, 0]
select select "92407"
select select "765"
select select "tentative"
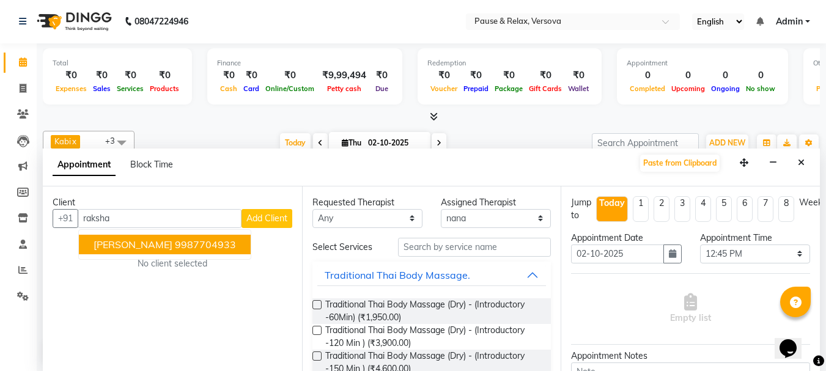
drag, startPoint x: 165, startPoint y: 243, endPoint x: 174, endPoint y: 244, distance: 8.6
click at [175, 244] on ngb-highlight "9987704933" at bounding box center [205, 244] width 61 height 12
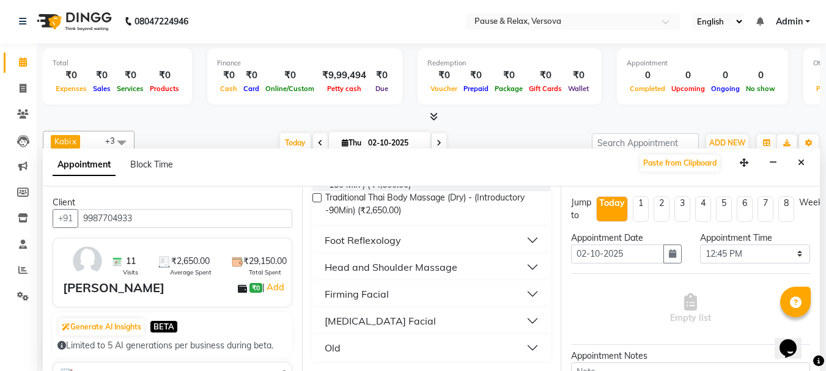
scroll to position [177, 0]
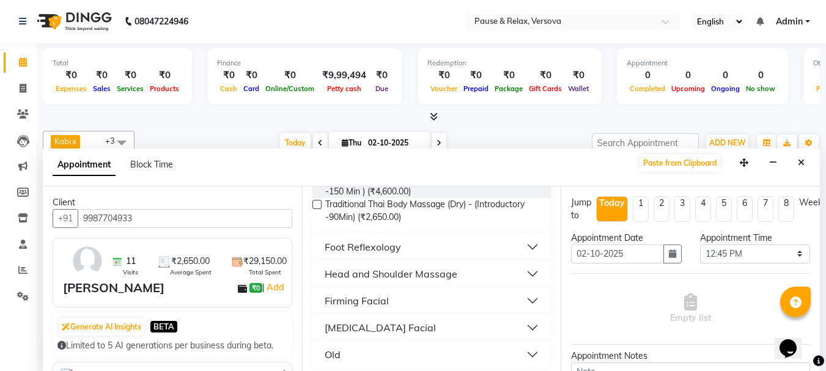
type input "9987704933"
click at [527, 249] on button "Foot Reflexology" at bounding box center [431, 247] width 229 height 22
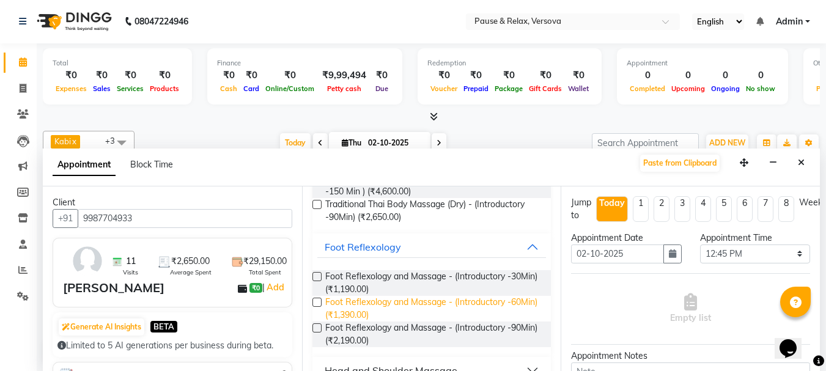
drag, startPoint x: 473, startPoint y: 300, endPoint x: 487, endPoint y: 302, distance: 14.2
click at [473, 301] on span "Foot Reflexology and Massage - (Introductory -60Min) (₹1,390.00)" at bounding box center [433, 309] width 216 height 26
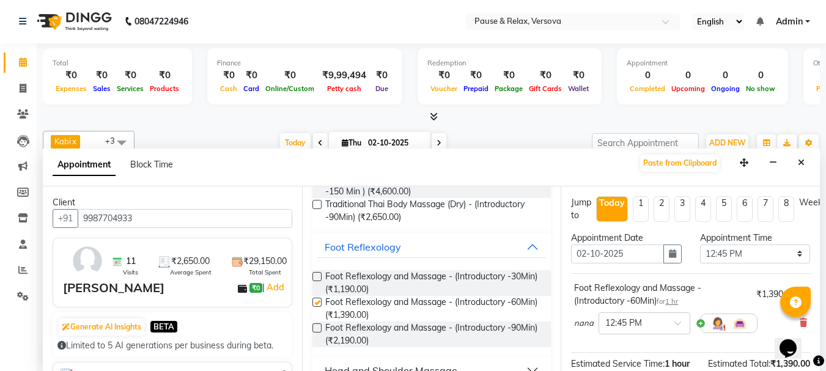
checkbox input "false"
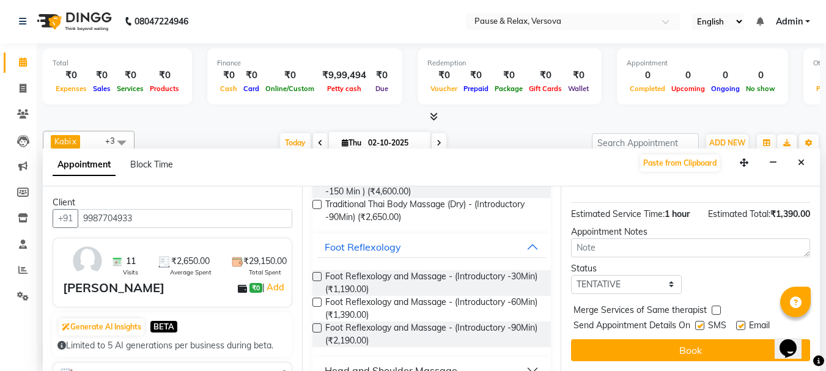
click at [742, 321] on label at bounding box center [740, 325] width 9 height 9
click at [742, 323] on input "checkbox" at bounding box center [740, 327] width 8 height 8
checkbox input "false"
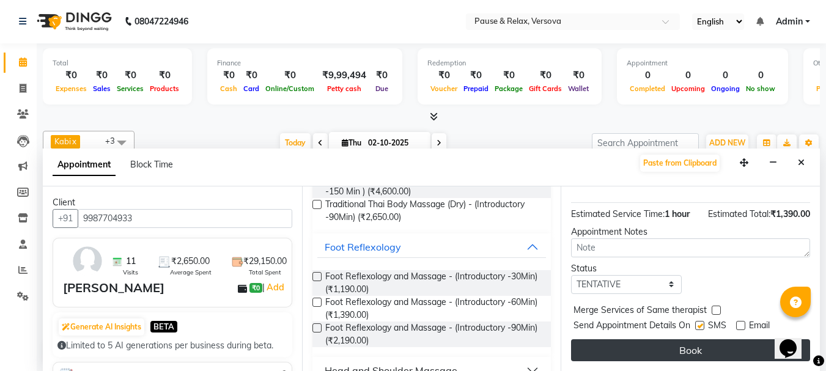
click at [746, 339] on button "Book" at bounding box center [690, 350] width 239 height 22
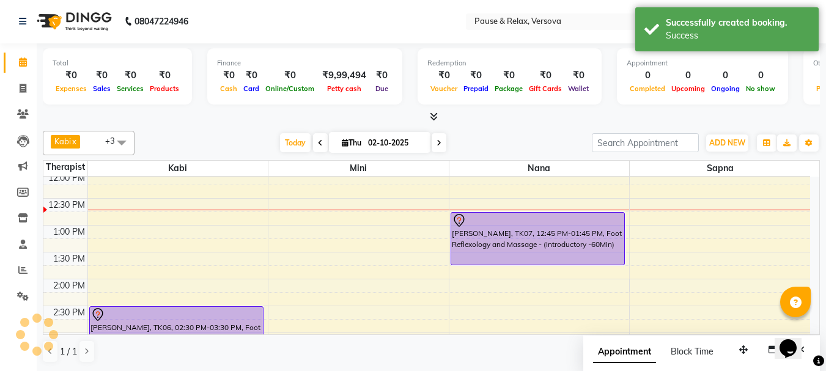
scroll to position [0, 0]
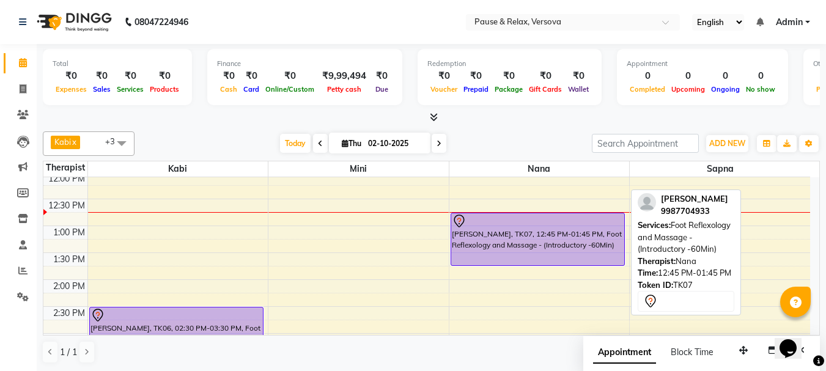
click at [522, 228] on div "[PERSON_NAME], TK07, 12:45 PM-01:45 PM, Foot Reflexology and Massage - (Introdu…" at bounding box center [537, 239] width 173 height 52
select select "7"
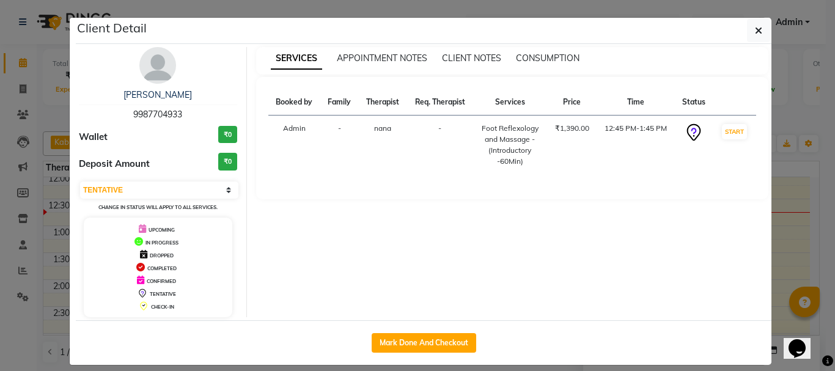
click at [144, 112] on span "9987704933" at bounding box center [157, 114] width 49 height 11
copy span "9987704933"
click at [755, 31] on icon "button" at bounding box center [758, 31] width 7 height 10
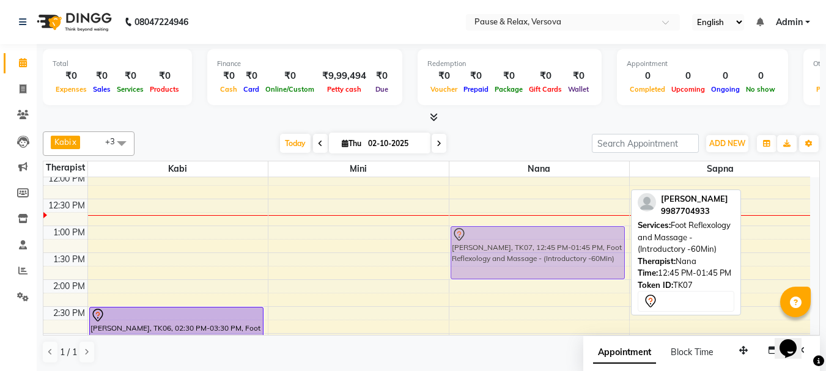
drag, startPoint x: 534, startPoint y: 223, endPoint x: 534, endPoint y: 230, distance: 7.3
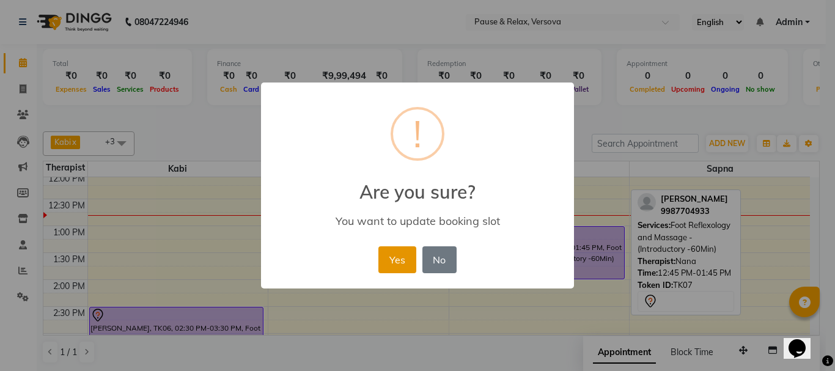
click at [408, 264] on button "Yes" at bounding box center [396, 259] width 37 height 27
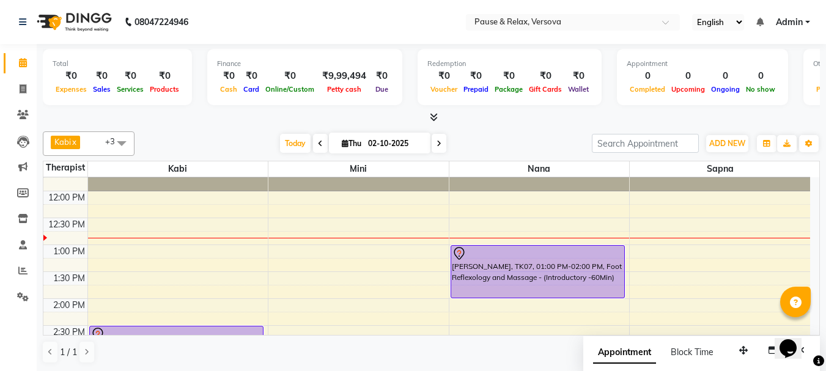
scroll to position [29, 0]
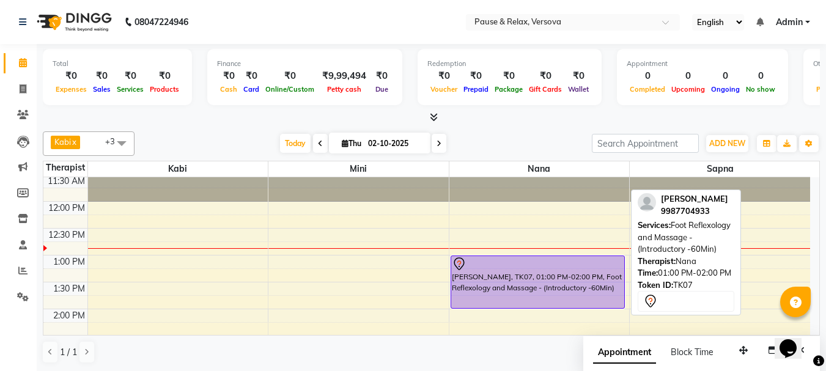
click at [569, 265] on div at bounding box center [538, 264] width 172 height 15
click at [569, 266] on div at bounding box center [538, 264] width 172 height 15
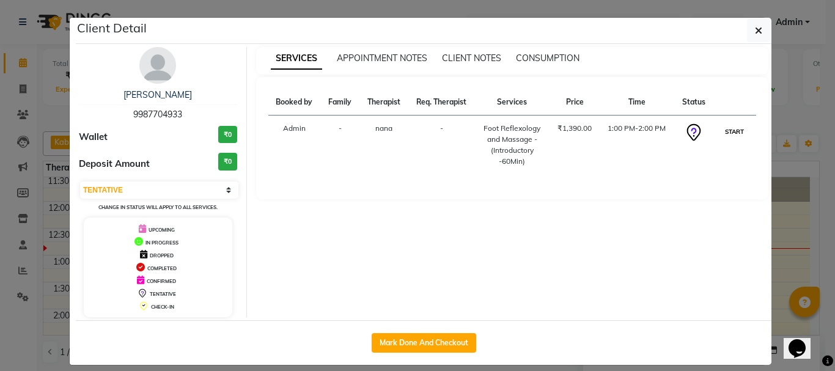
click at [733, 135] on button "START" at bounding box center [734, 131] width 25 height 15
select select "1"
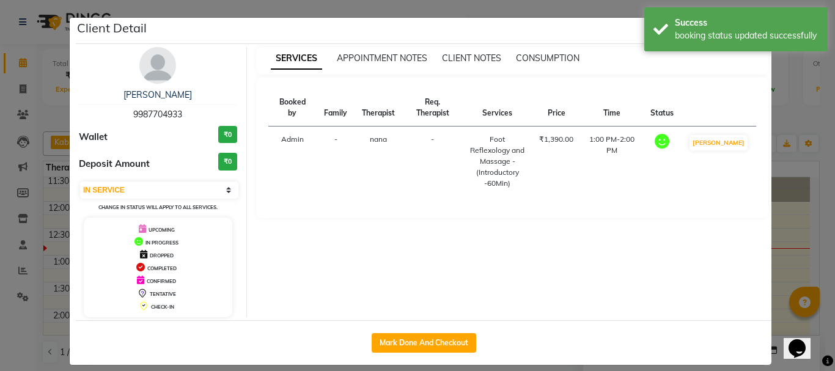
click at [792, 274] on ngb-modal-window "Client Detail [PERSON_NAME] 9987704933 Wallet ₹0 Deposit Amount ₹0 Select IN SE…" at bounding box center [417, 185] width 835 height 371
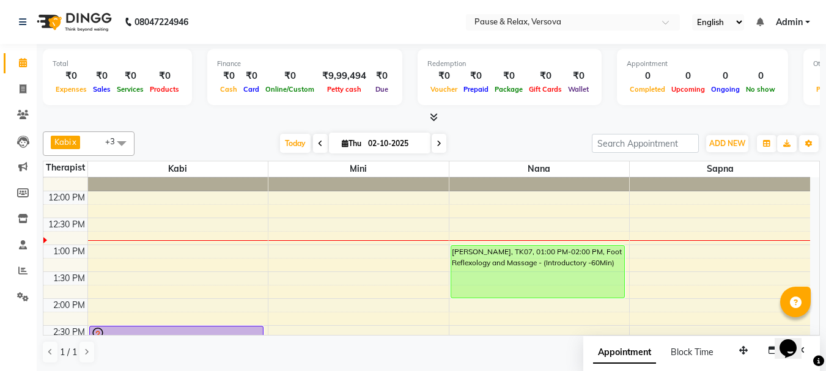
scroll to position [93, 0]
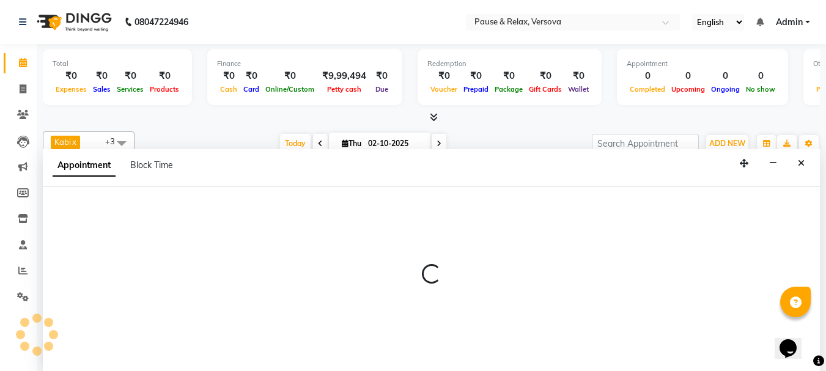
scroll to position [1, 0]
select select "93075"
select select "780"
select select "tentative"
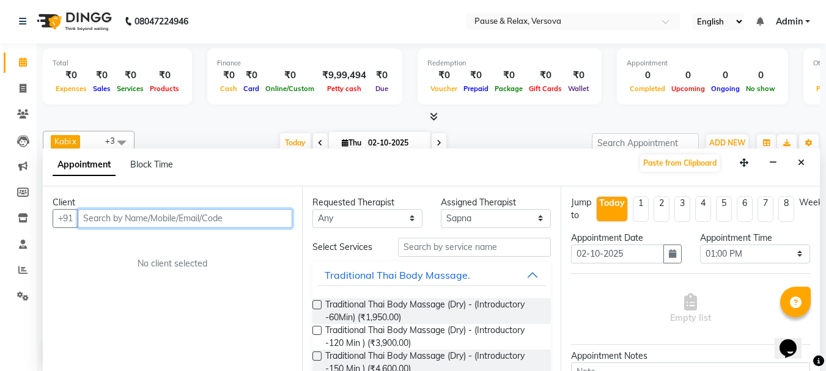
click at [223, 217] on input "text" at bounding box center [185, 218] width 215 height 19
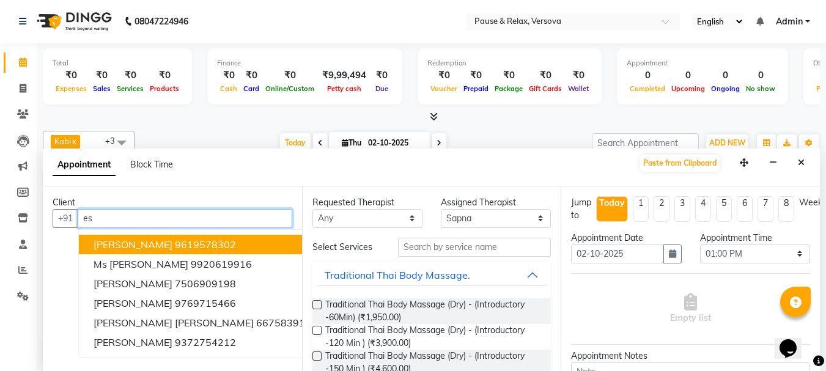
type input "e"
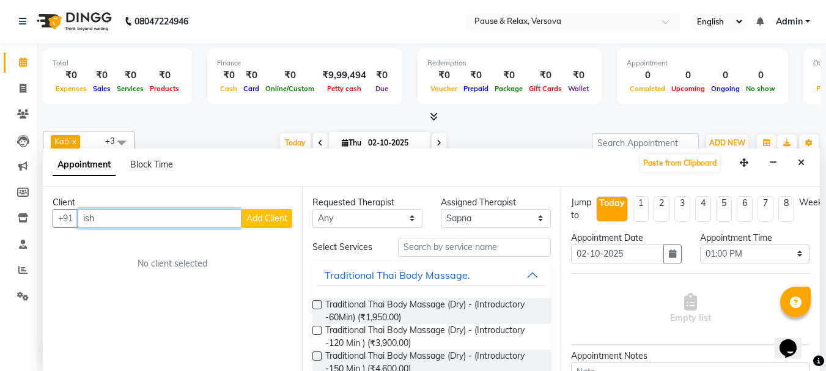
type input "isha"
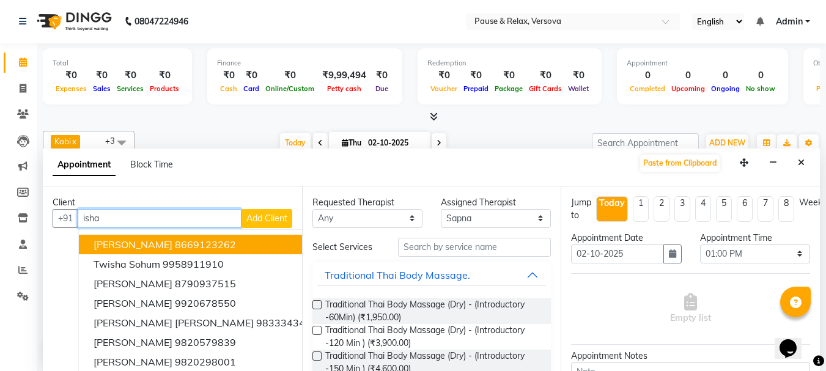
drag, startPoint x: 116, startPoint y: 219, endPoint x: 82, endPoint y: 219, distance: 33.6
click at [82, 219] on input "isha" at bounding box center [160, 218] width 164 height 19
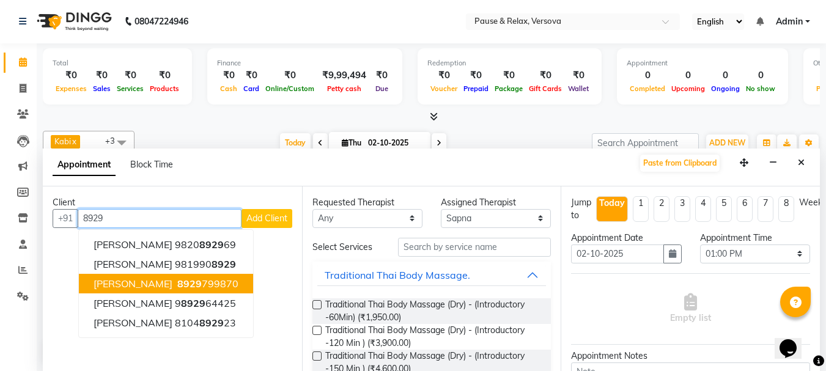
click at [125, 284] on span "[PERSON_NAME]" at bounding box center [133, 284] width 79 height 12
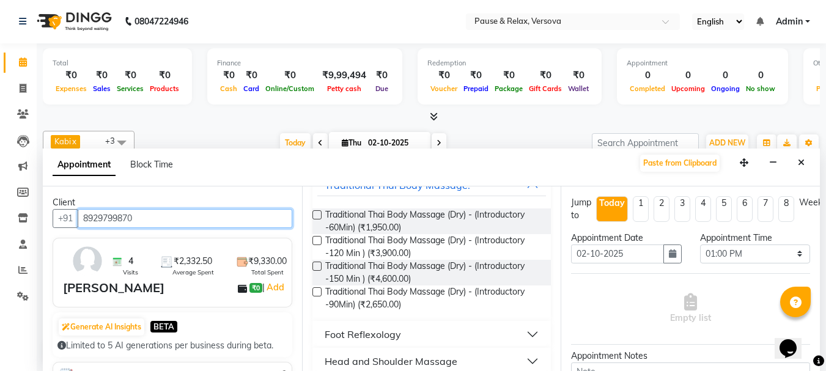
scroll to position [72, 0]
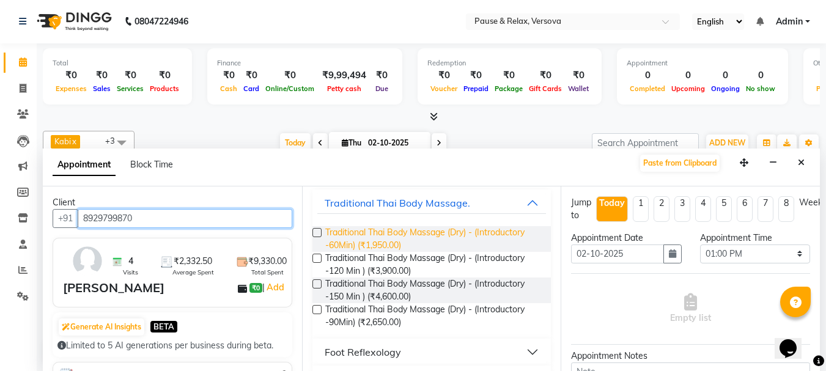
type input "8929799870"
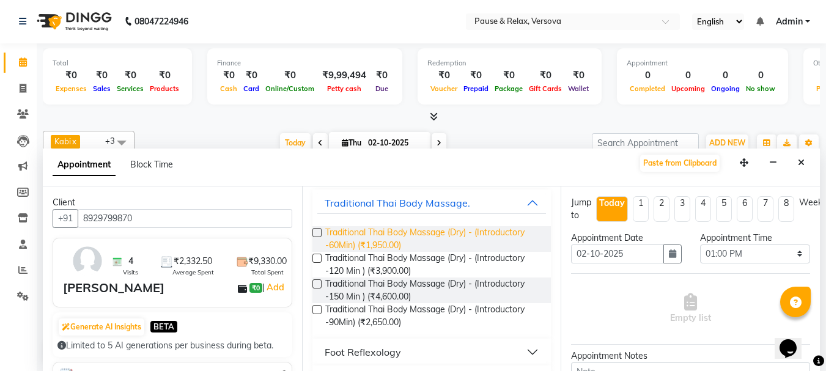
click at [369, 232] on span "Traditional Thai Body Massage (Dry) - (Introductory -60Min) (₹1,950.00)" at bounding box center [433, 239] width 216 height 26
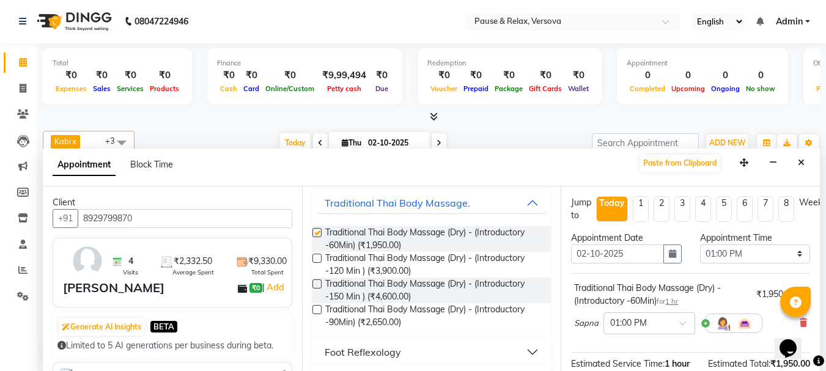
checkbox input "false"
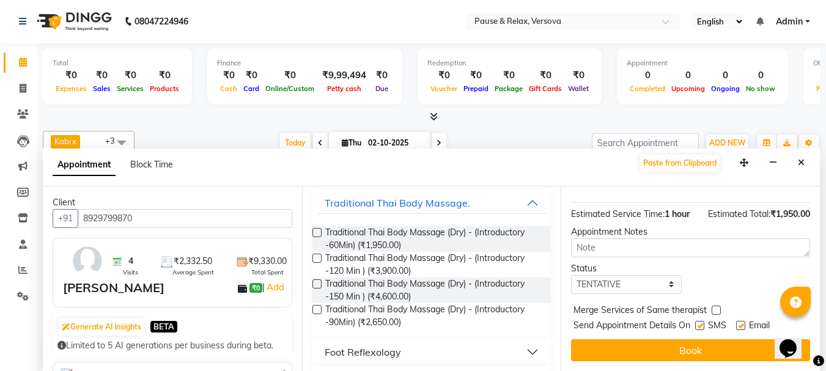
click at [743, 321] on label at bounding box center [740, 325] width 9 height 9
click at [743, 323] on input "checkbox" at bounding box center [740, 327] width 8 height 8
checkbox input "false"
click at [752, 339] on button "Book" at bounding box center [690, 350] width 239 height 22
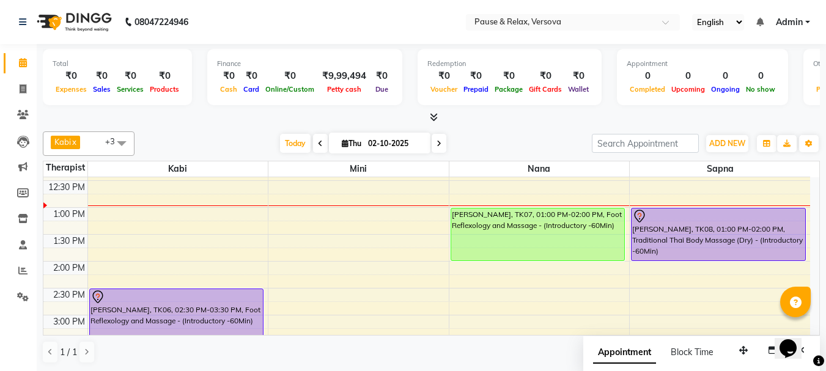
scroll to position [101, 0]
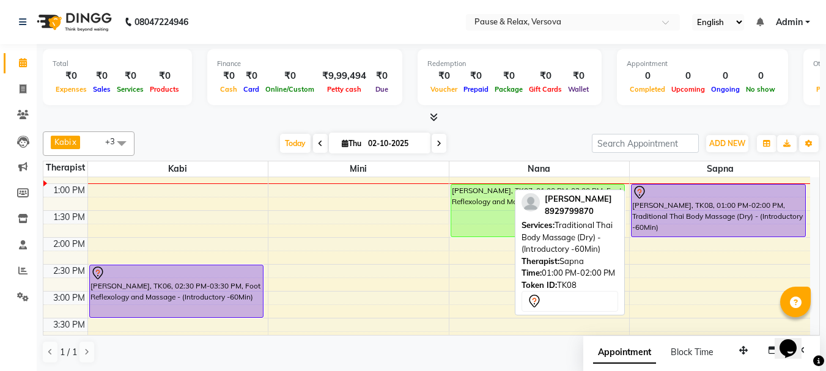
click at [726, 194] on div at bounding box center [718, 192] width 172 height 15
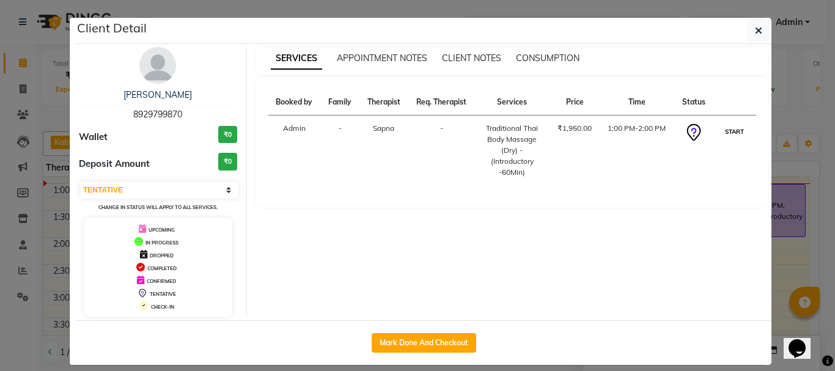
click at [725, 132] on button "START" at bounding box center [734, 131] width 25 height 15
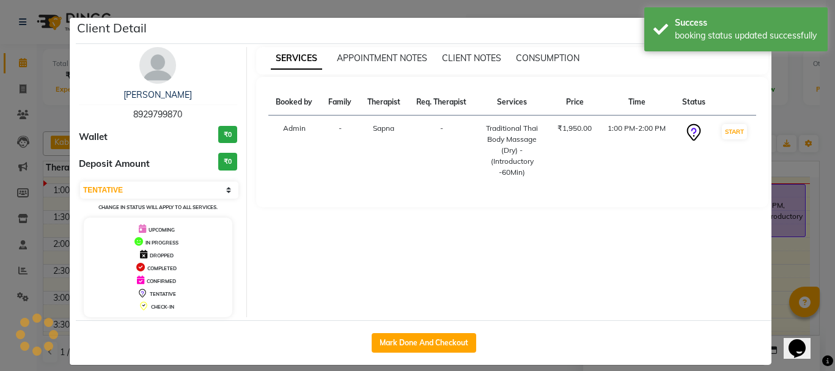
select select "1"
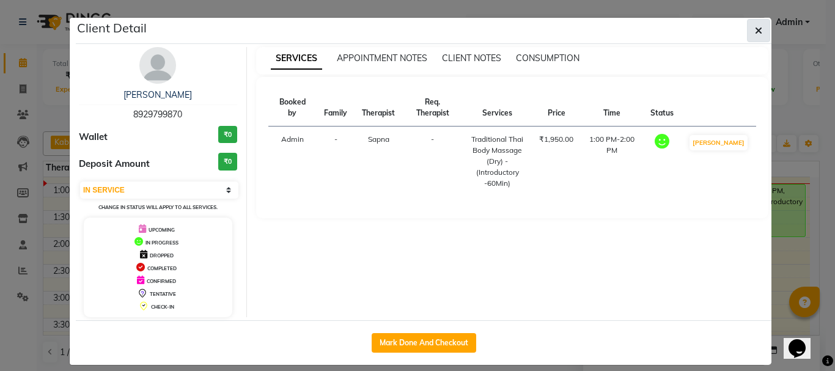
click at [755, 30] on icon "button" at bounding box center [758, 31] width 7 height 10
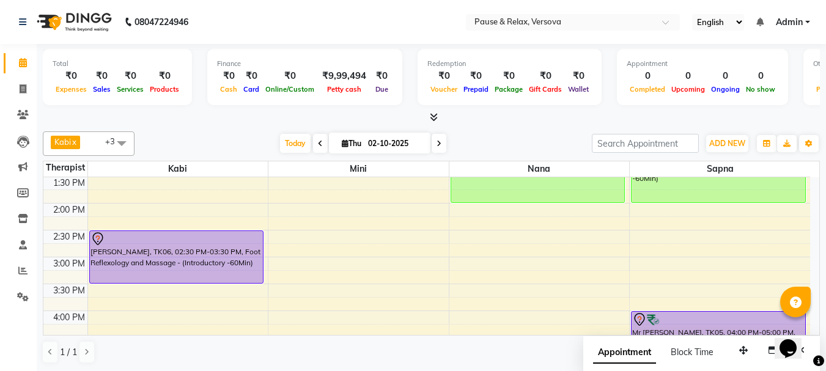
scroll to position [75, 0]
